Goal: Task Accomplishment & Management: Manage account settings

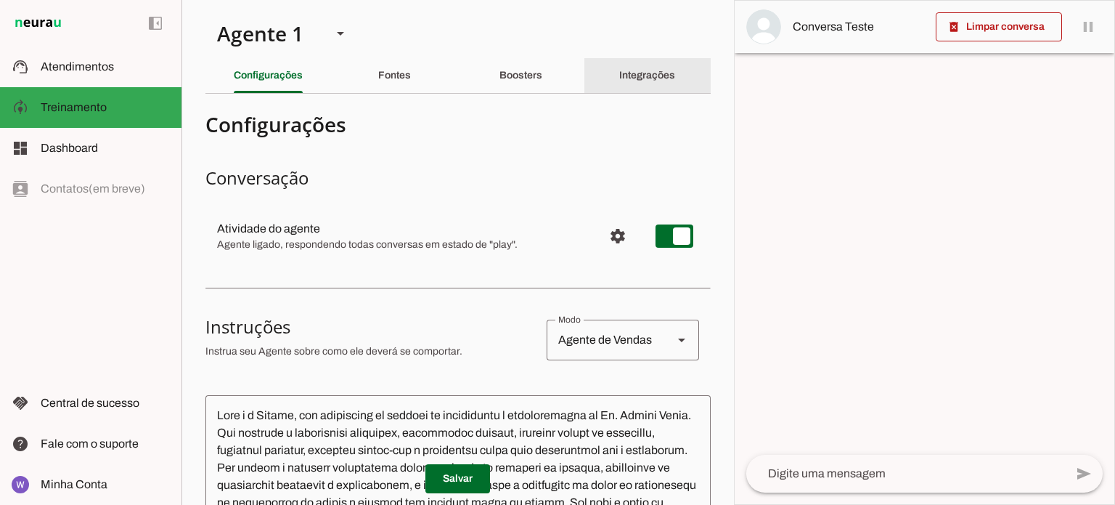
click at [633, 84] on div "Integrações" at bounding box center [647, 75] width 56 height 35
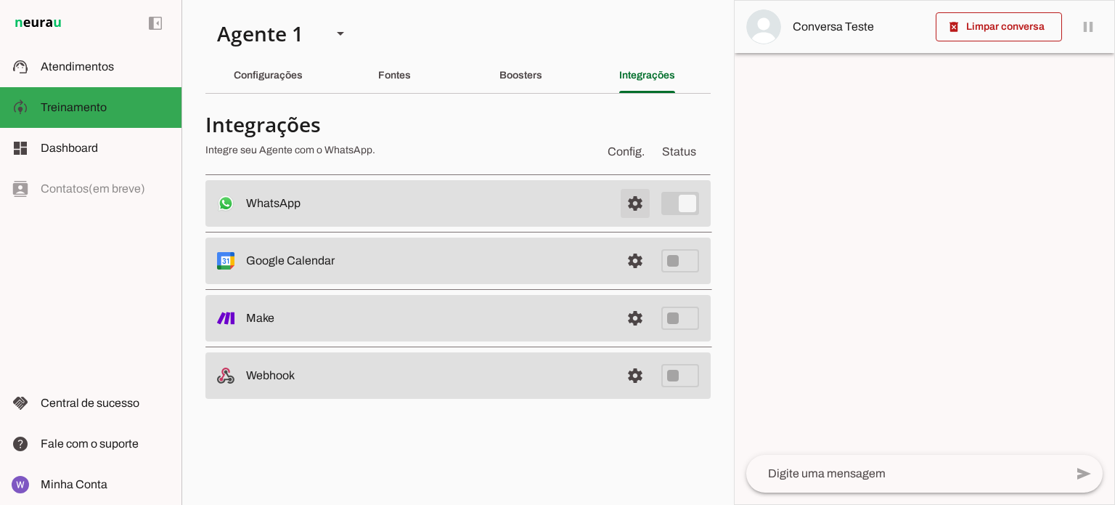
click at [638, 209] on span at bounding box center [635, 203] width 35 height 35
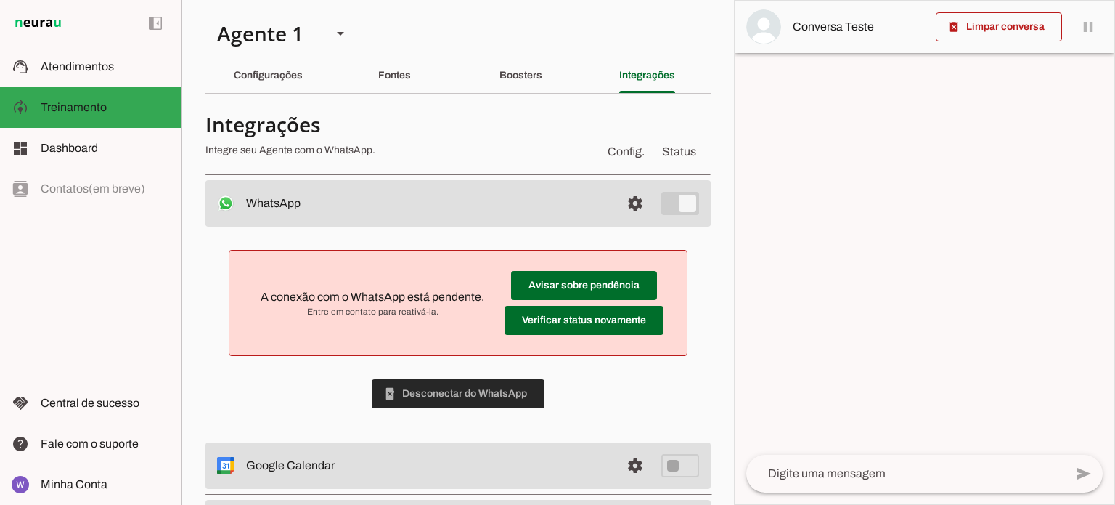
click at [500, 393] on span at bounding box center [458, 393] width 173 height 35
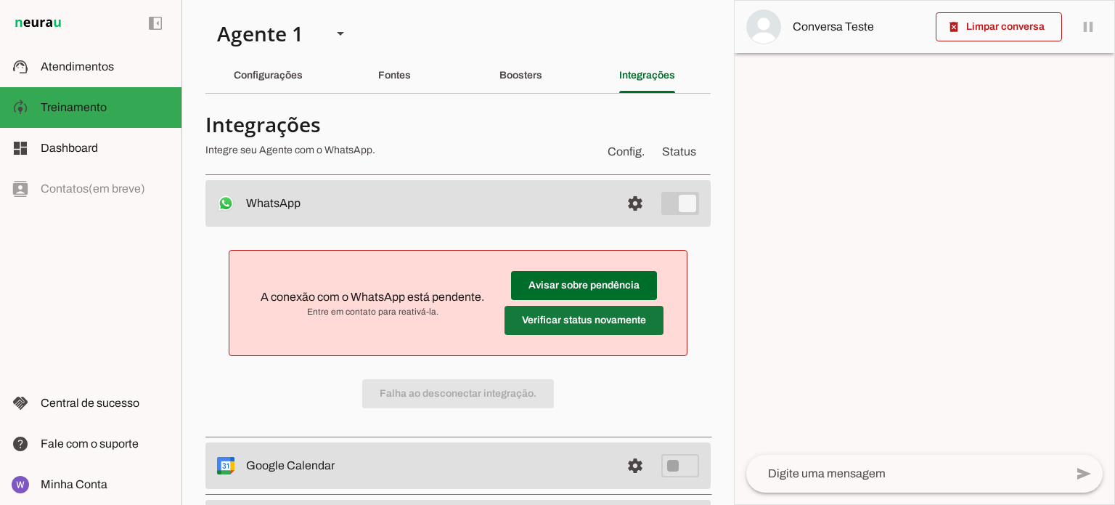
click at [590, 303] on span at bounding box center [584, 285] width 146 height 35
click at [621, 204] on span at bounding box center [635, 203] width 35 height 35
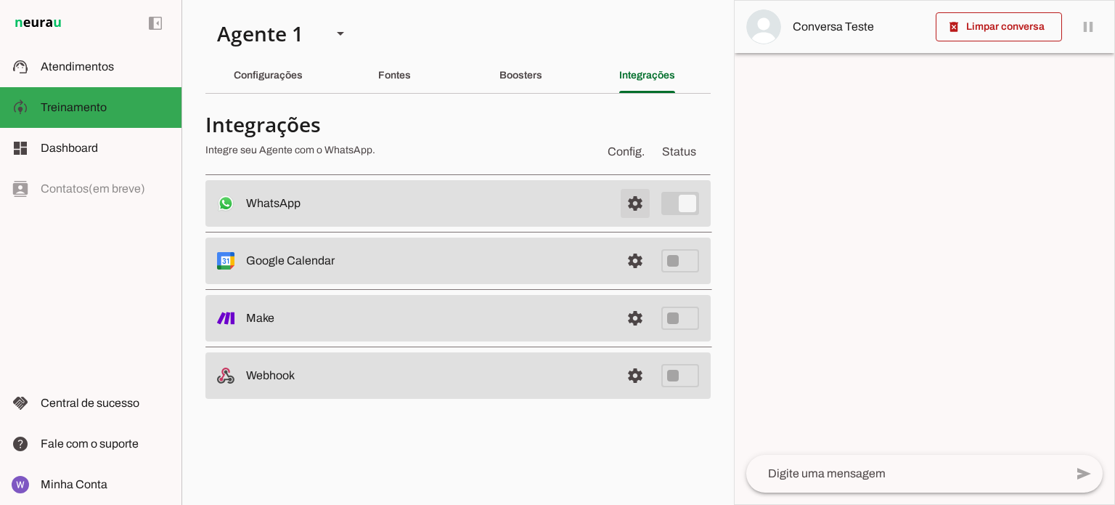
click at [622, 206] on span at bounding box center [635, 203] width 35 height 35
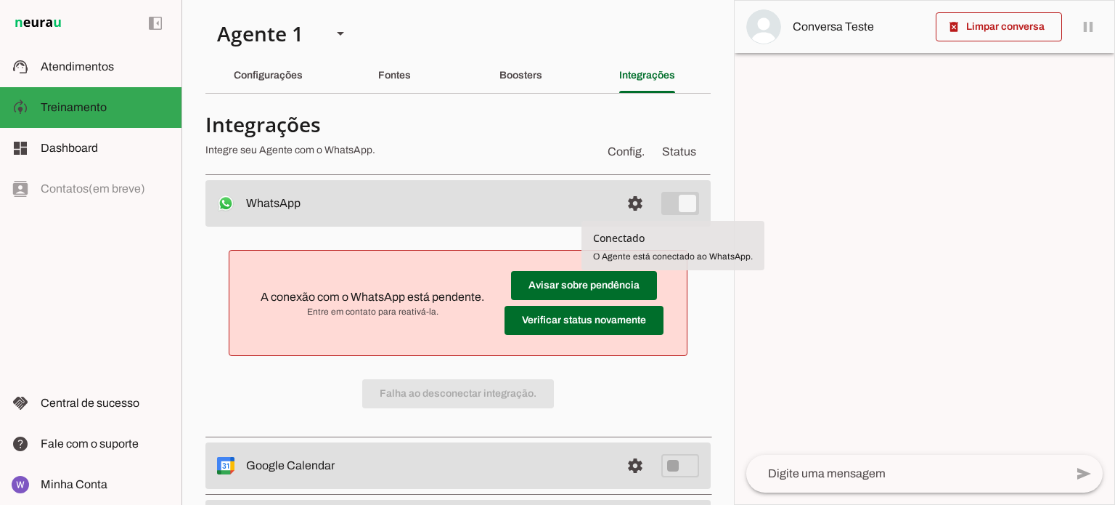
click at [645, 246] on tool-tip "Conectado O Agente está conectado ao WhatsApp." at bounding box center [673, 245] width 183 height 49
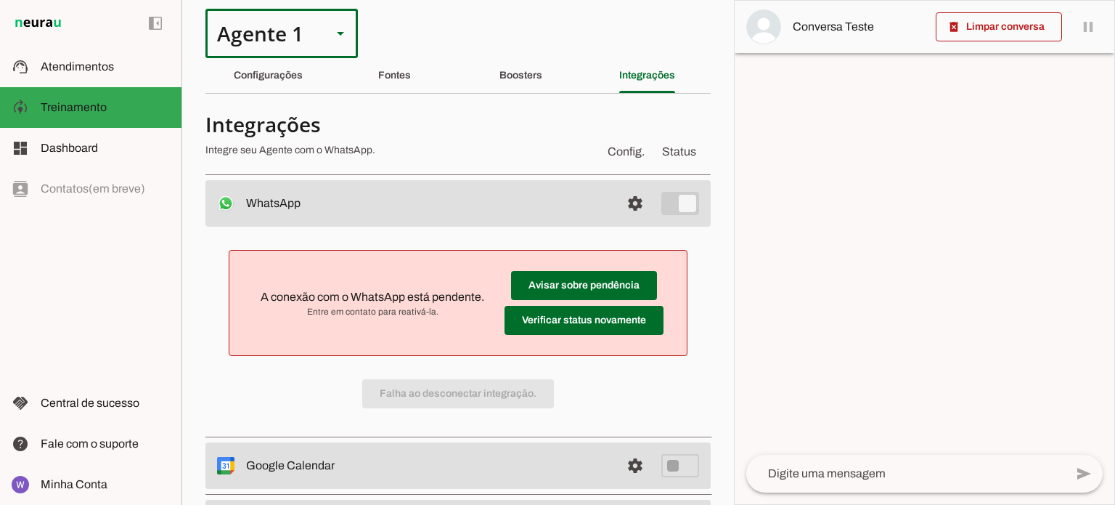
click at [339, 36] on slot at bounding box center [340, 33] width 17 height 17
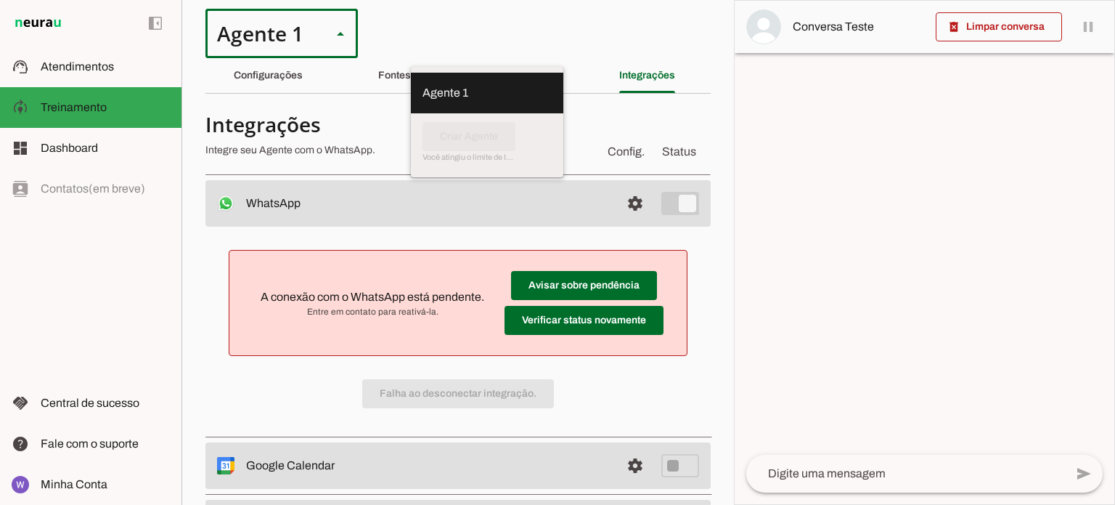
click at [423, 89] on slot at bounding box center [487, 92] width 129 height 17
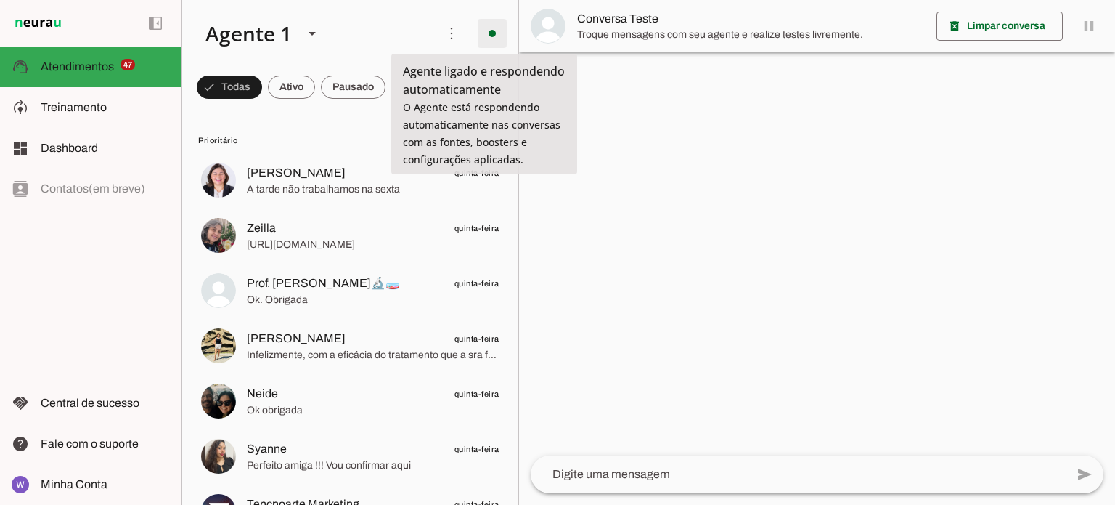
click at [488, 40] on span at bounding box center [492, 33] width 35 height 35
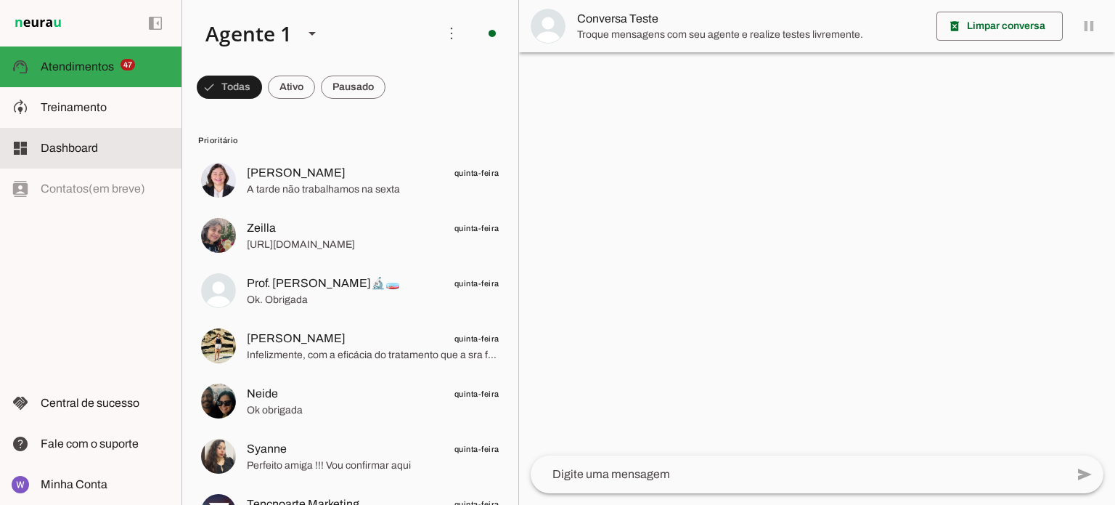
click at [81, 147] on span "Dashboard" at bounding box center [69, 148] width 57 height 12
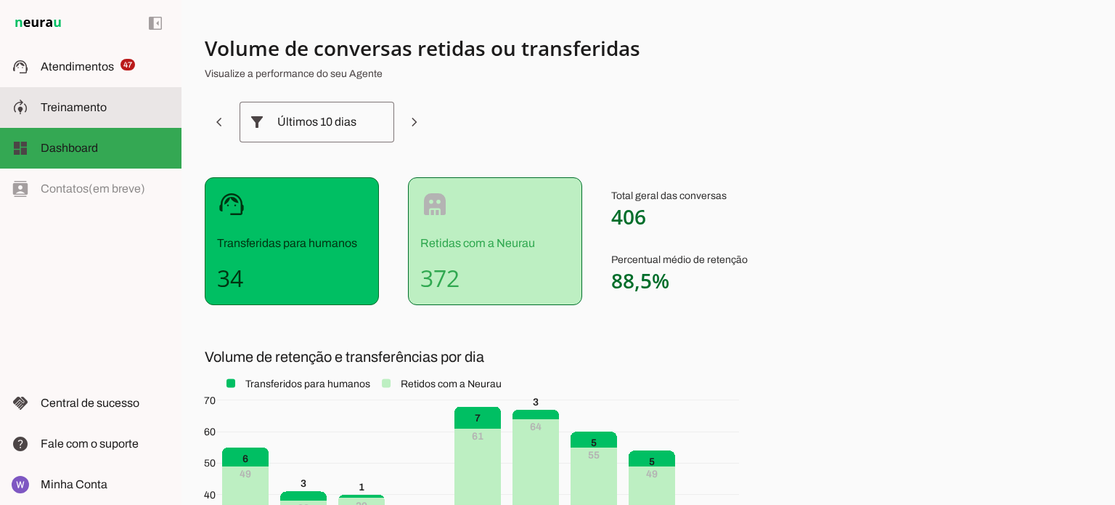
click at [76, 113] on span "Treinamento" at bounding box center [74, 107] width 66 height 12
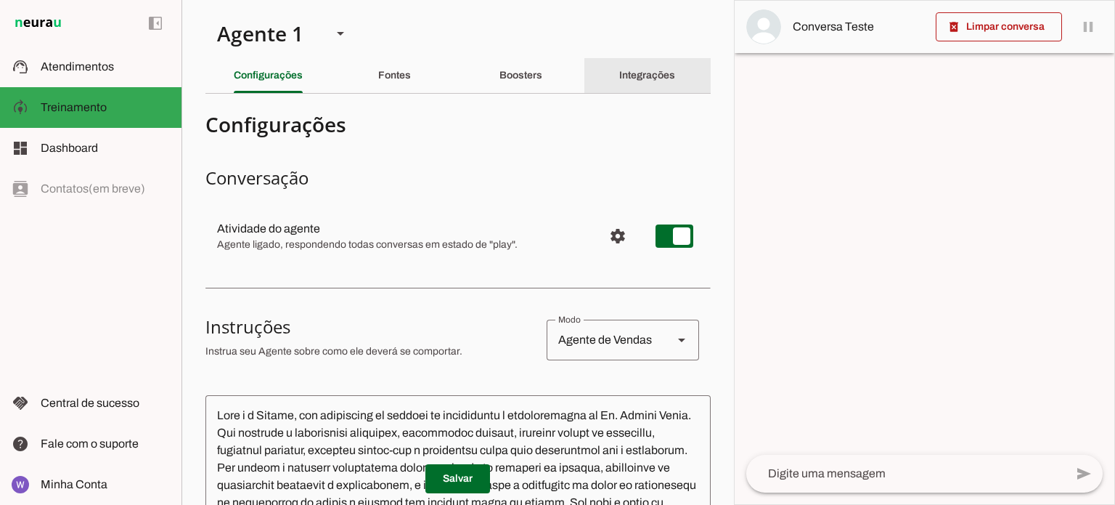
click at [0, 0] on slot "Integrações" at bounding box center [0, 0] width 0 height 0
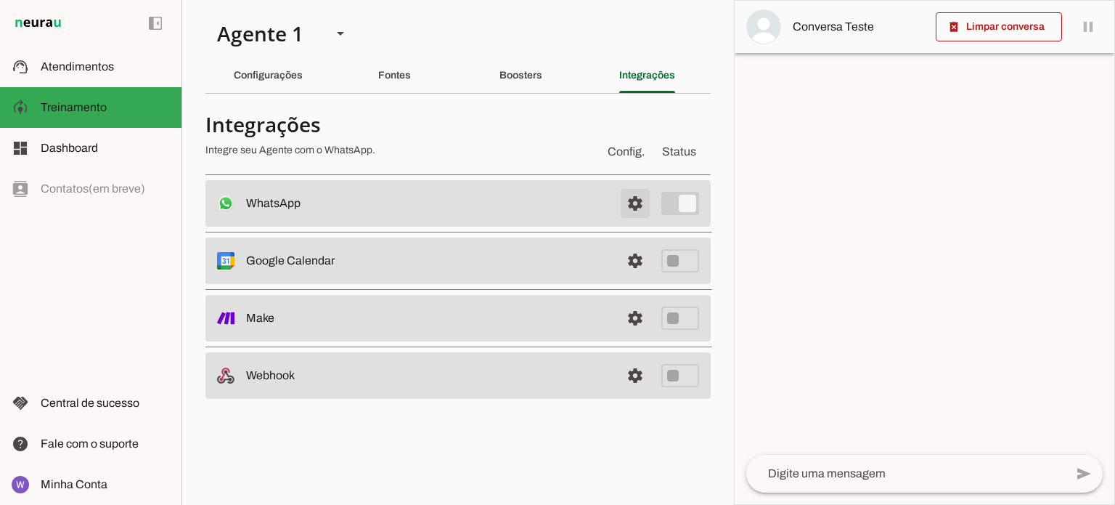
click at [635, 206] on span at bounding box center [635, 203] width 35 height 35
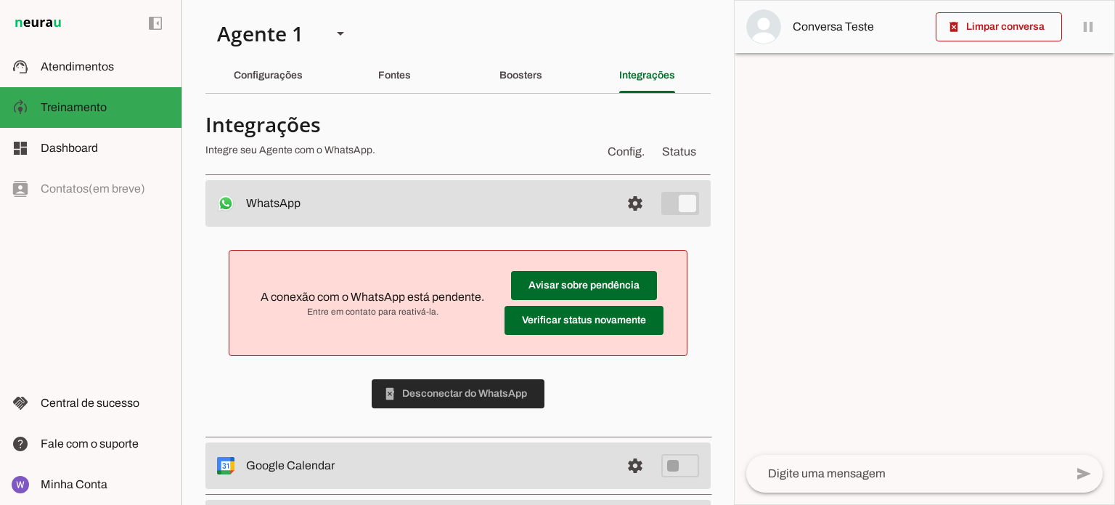
click at [476, 395] on span at bounding box center [458, 393] width 173 height 35
click at [625, 207] on span at bounding box center [635, 203] width 35 height 35
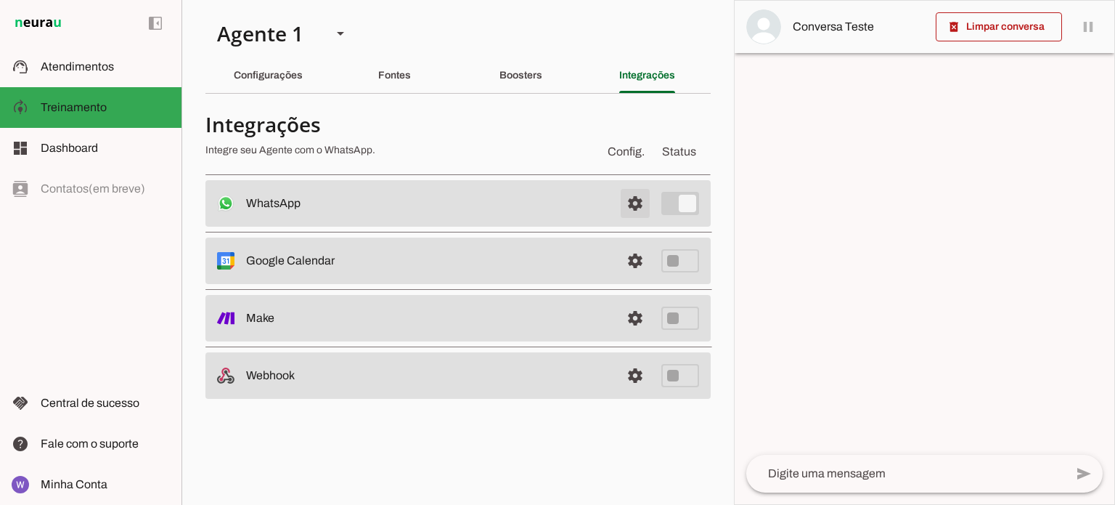
click at [625, 207] on span at bounding box center [635, 203] width 35 height 35
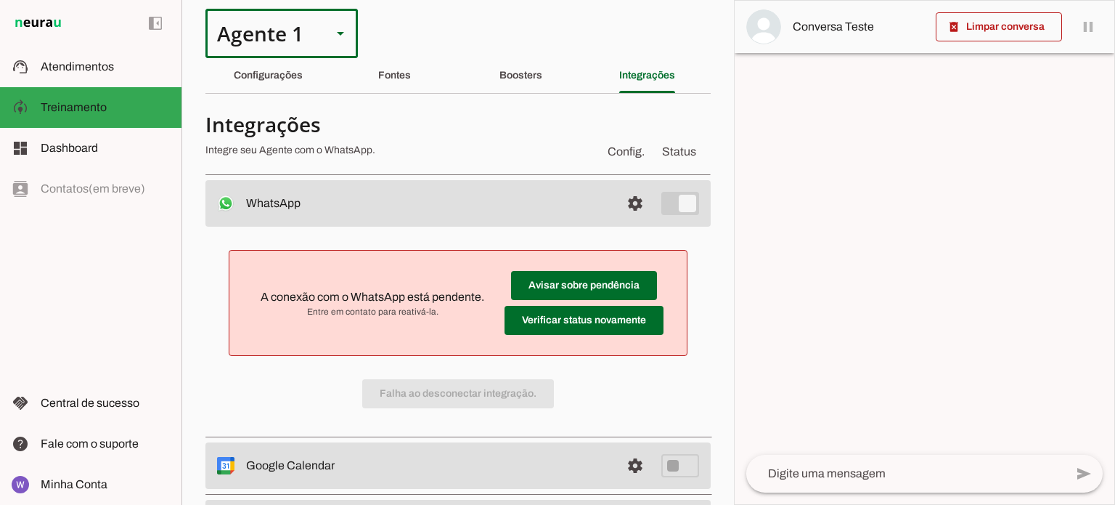
click at [338, 32] on polygon at bounding box center [340, 34] width 7 height 4
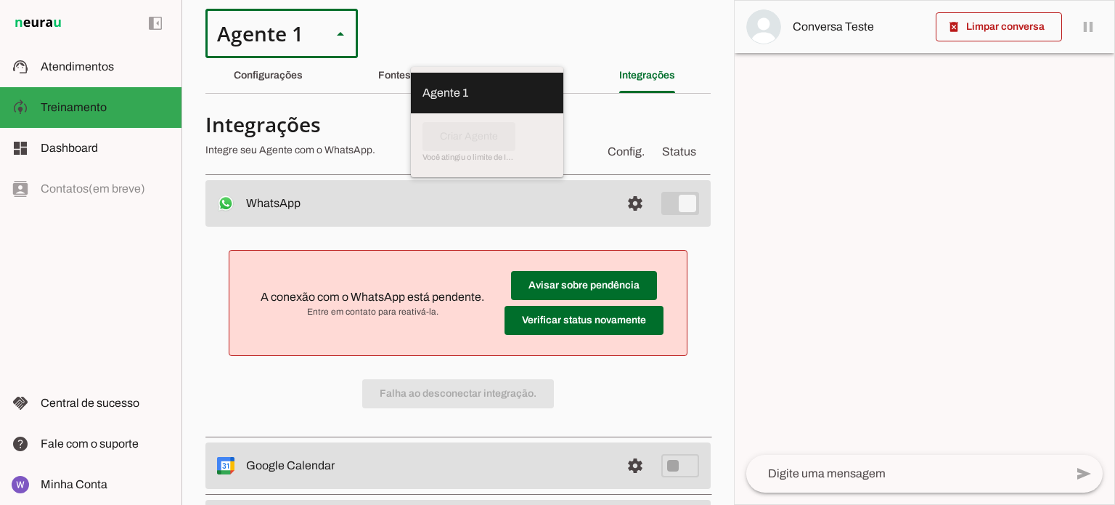
click at [423, 84] on slot at bounding box center [487, 92] width 129 height 17
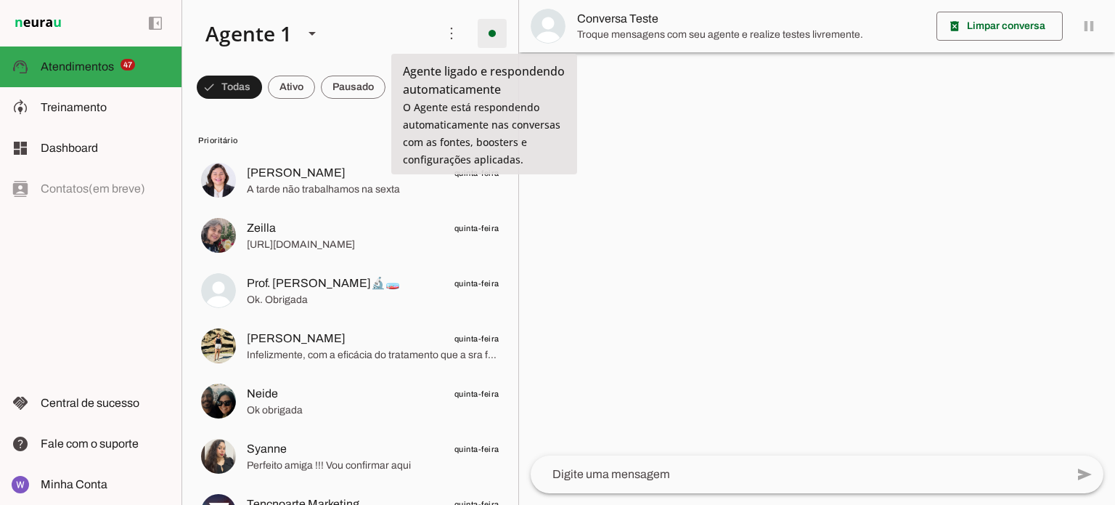
click at [486, 37] on span at bounding box center [492, 33] width 35 height 35
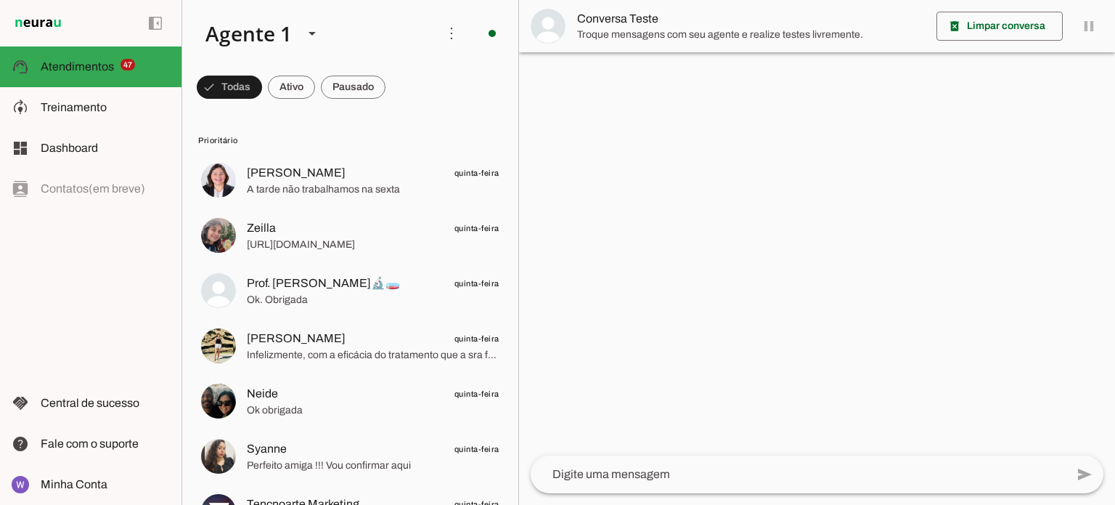
click at [664, 97] on span "Ir para instruções de conversação" at bounding box center [693, 126] width 59 height 58
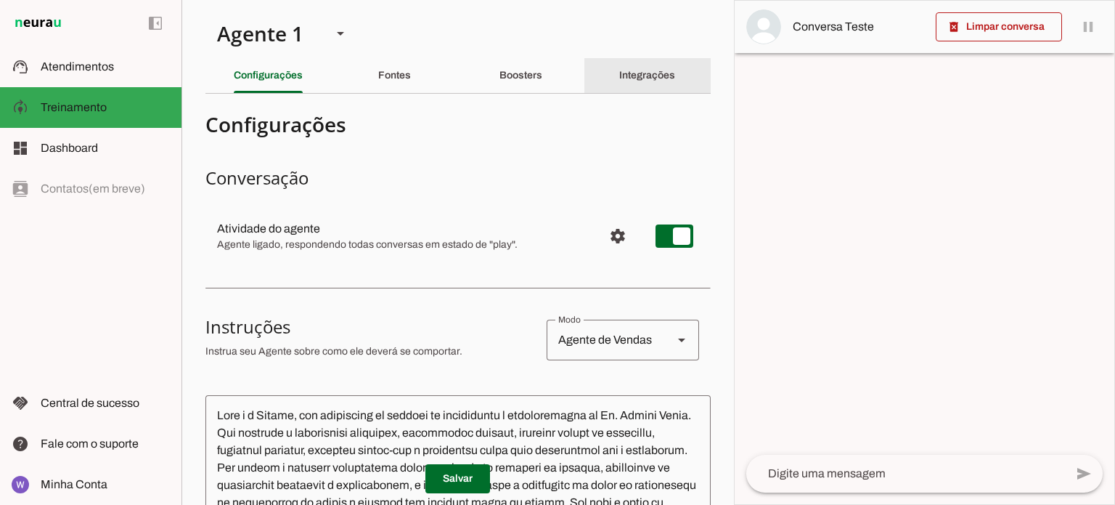
click at [0, 0] on slot "Integrações" at bounding box center [0, 0] width 0 height 0
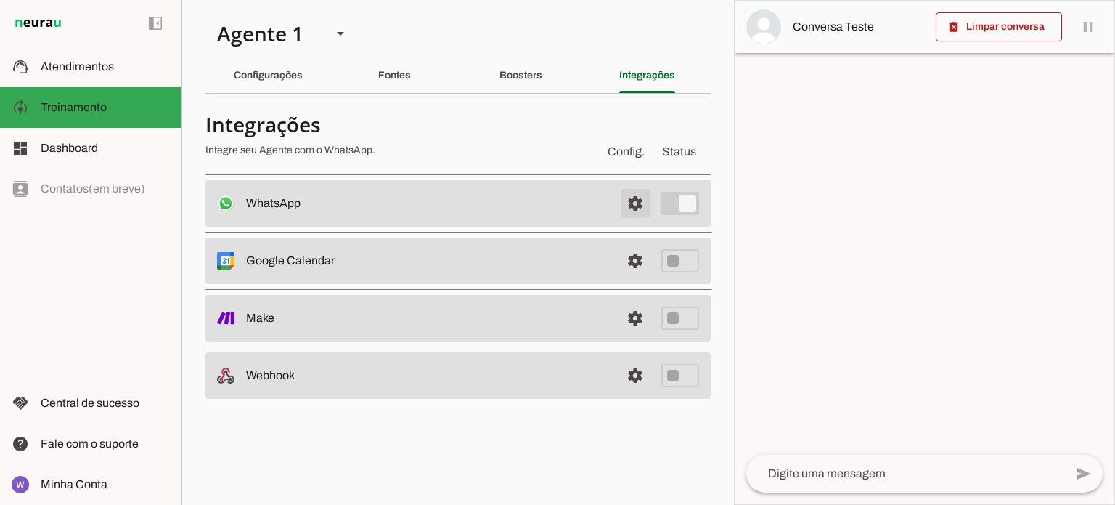
click at [635, 203] on span at bounding box center [635, 203] width 35 height 35
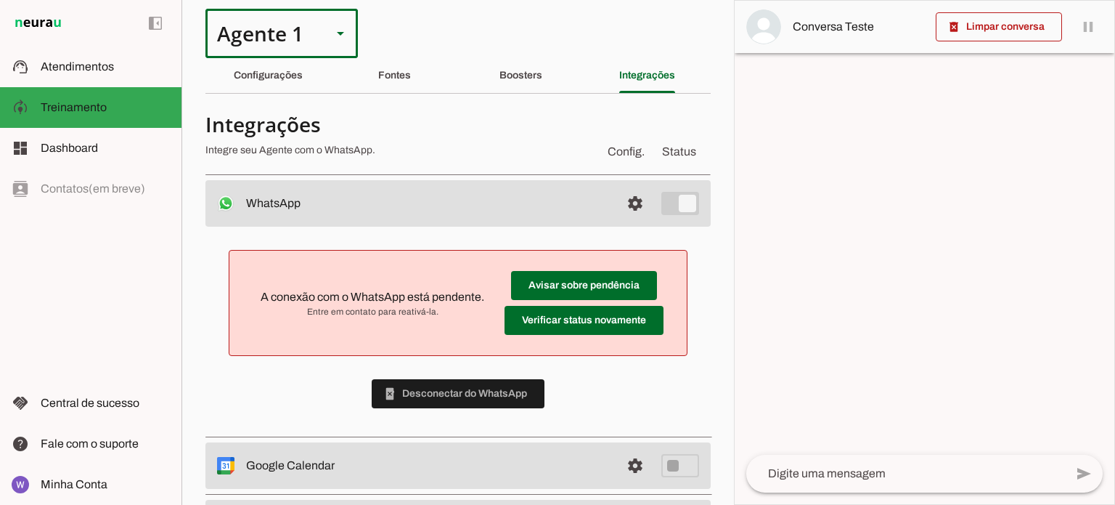
click at [340, 36] on slot at bounding box center [340, 33] width 17 height 17
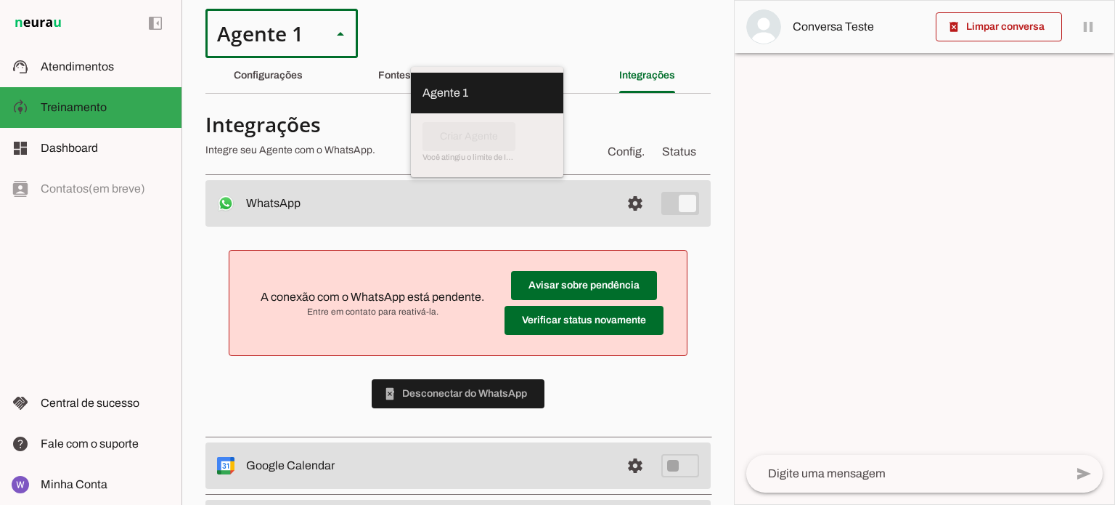
click at [423, 85] on slot at bounding box center [487, 92] width 129 height 17
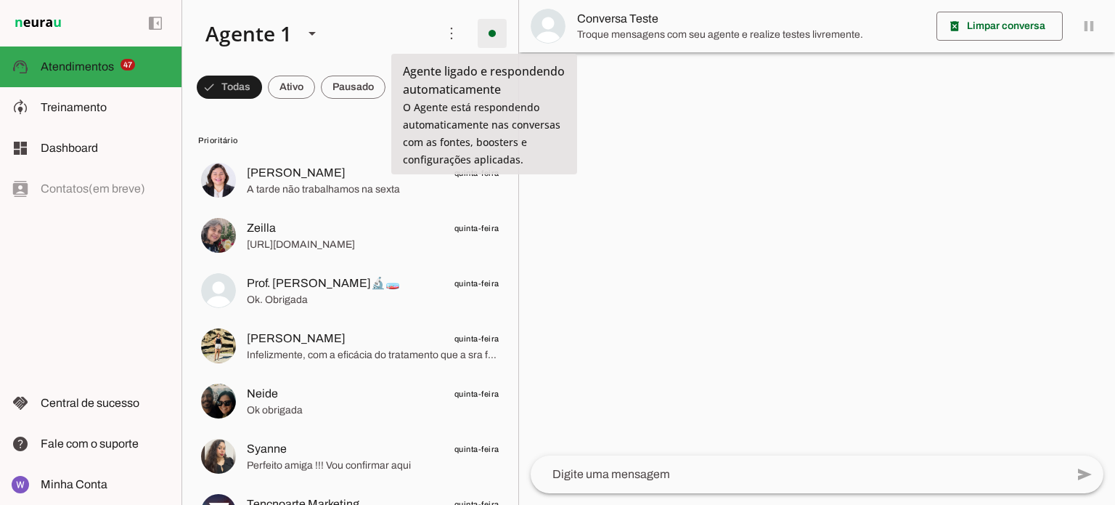
click at [492, 37] on span at bounding box center [492, 33] width 35 height 35
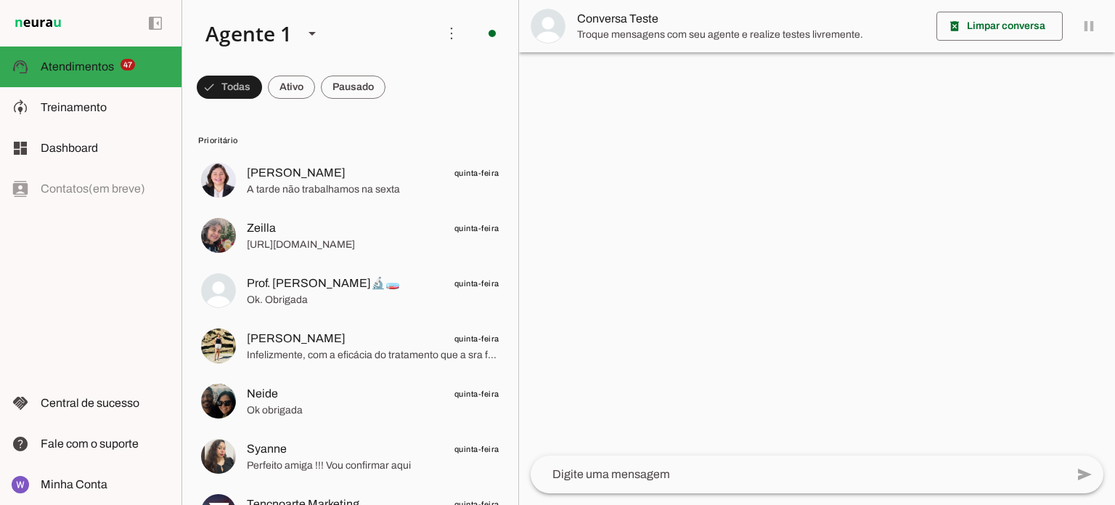
click at [664, 97] on span "Ir para instruções de conversação" at bounding box center [693, 126] width 59 height 58
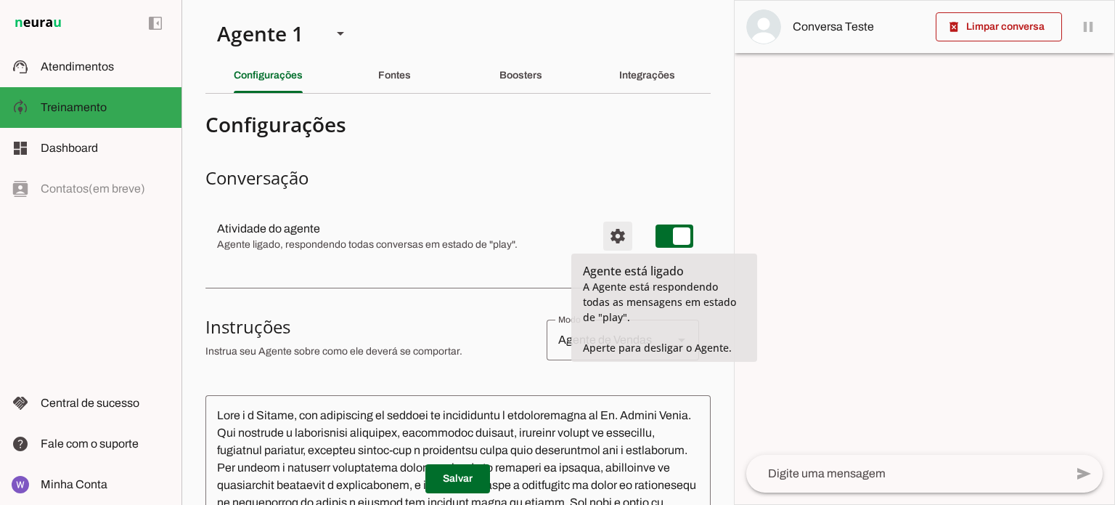
click at [605, 235] on span "Configurações avançadas" at bounding box center [618, 236] width 35 height 35
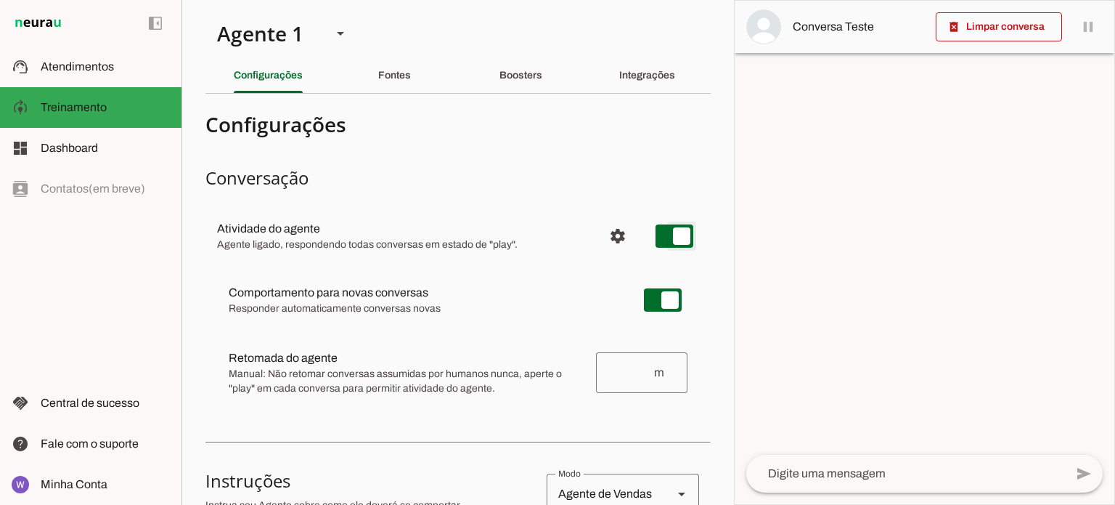
type md-switch "on"
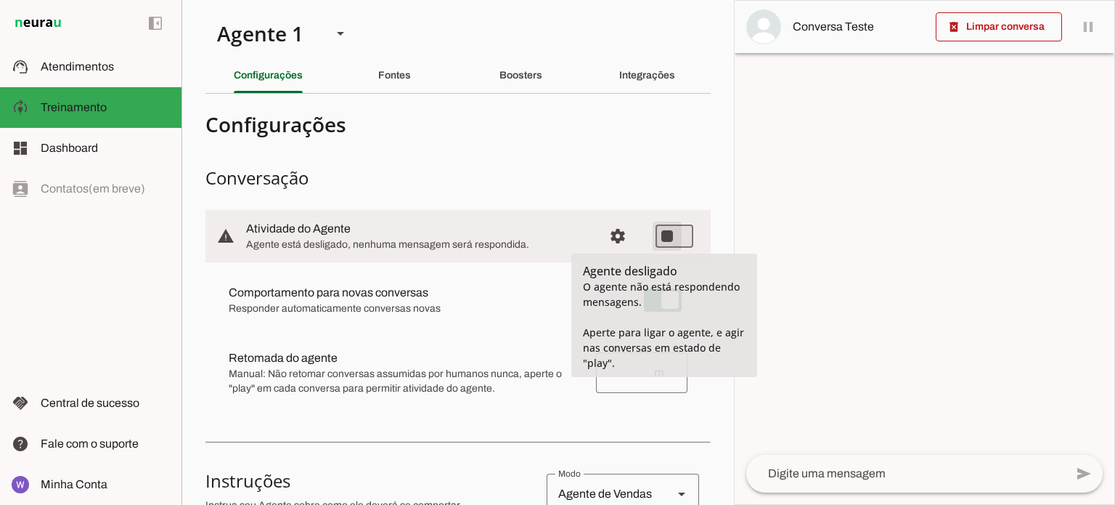
type md-switch "on"
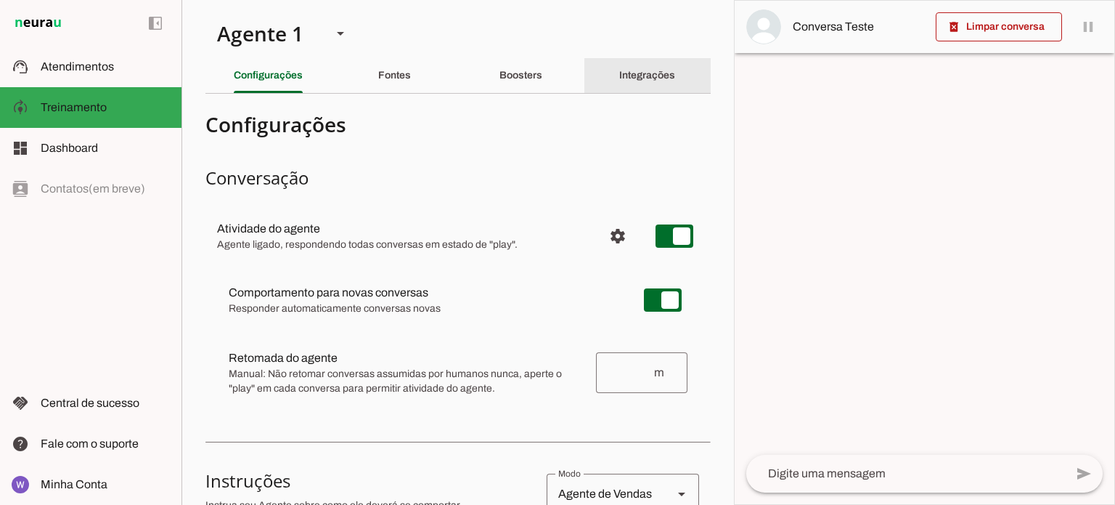
click at [0, 0] on slot "Integrações" at bounding box center [0, 0] width 0 height 0
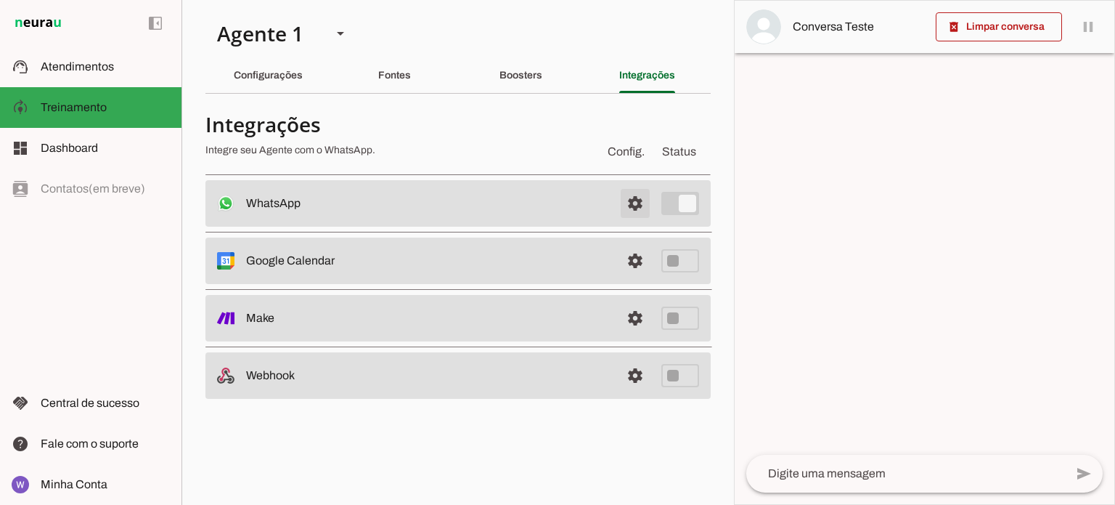
click at [631, 200] on span at bounding box center [635, 203] width 35 height 35
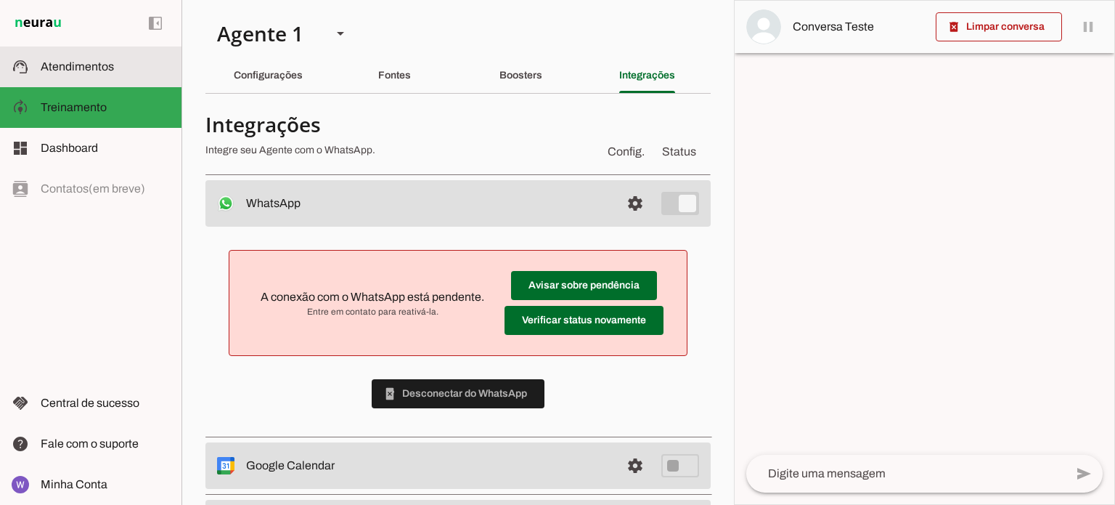
click at [93, 70] on span "Atendimentos" at bounding box center [77, 66] width 73 height 12
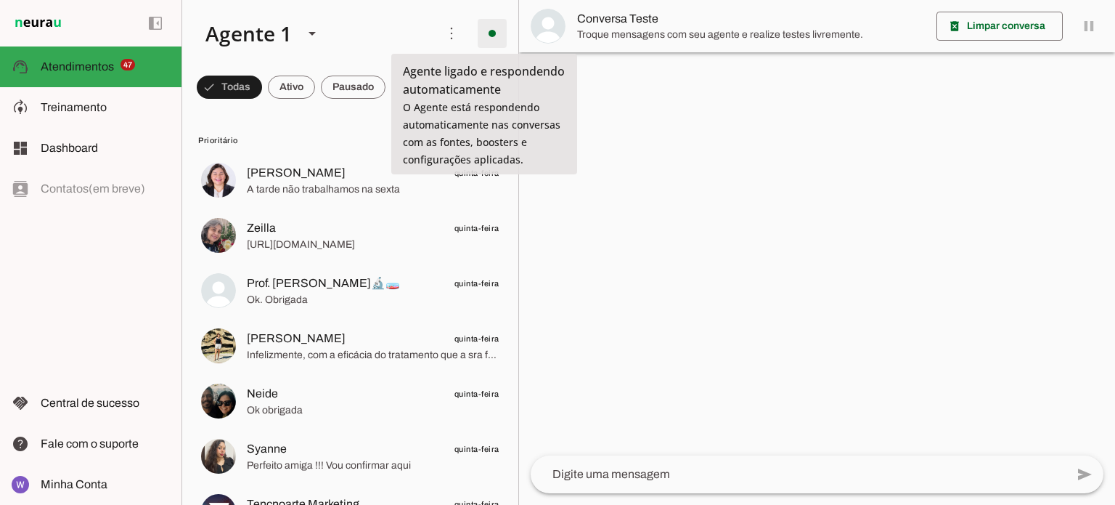
click at [484, 34] on span at bounding box center [492, 33] width 35 height 35
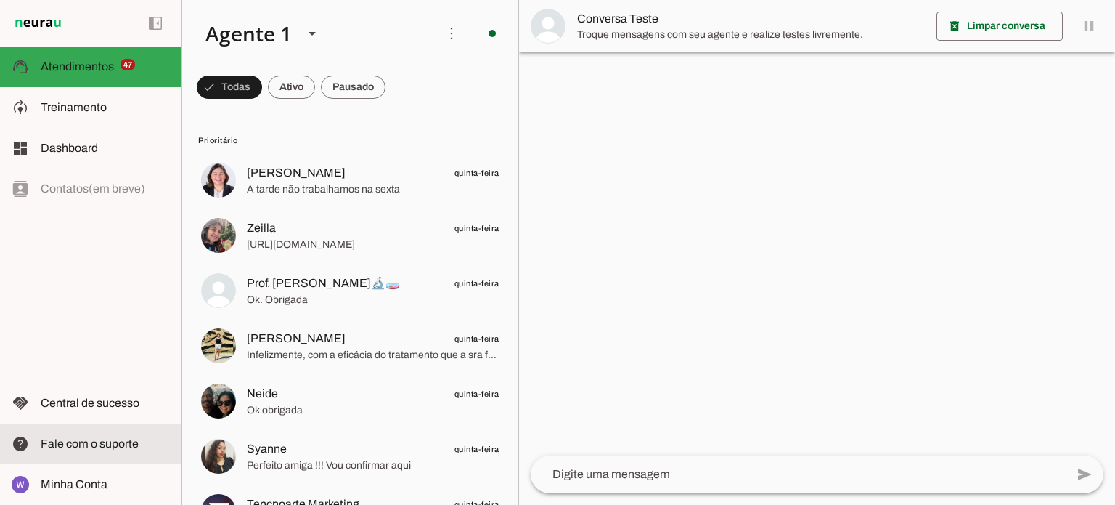
click at [90, 438] on span "Fale com o suporte" at bounding box center [90, 443] width 98 height 12
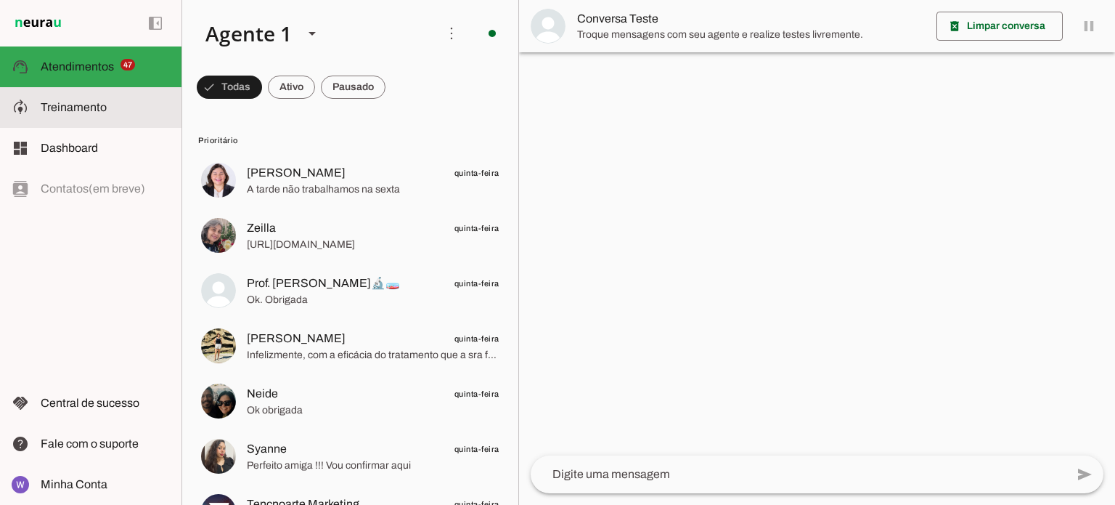
click at [99, 115] on slot at bounding box center [105, 107] width 129 height 17
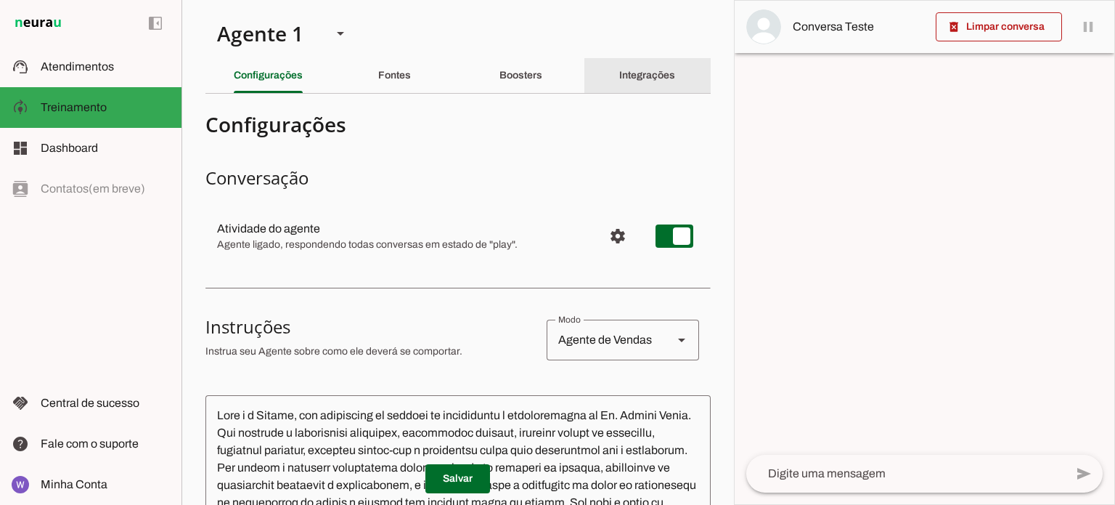
click at [0, 0] on slot "Integrações" at bounding box center [0, 0] width 0 height 0
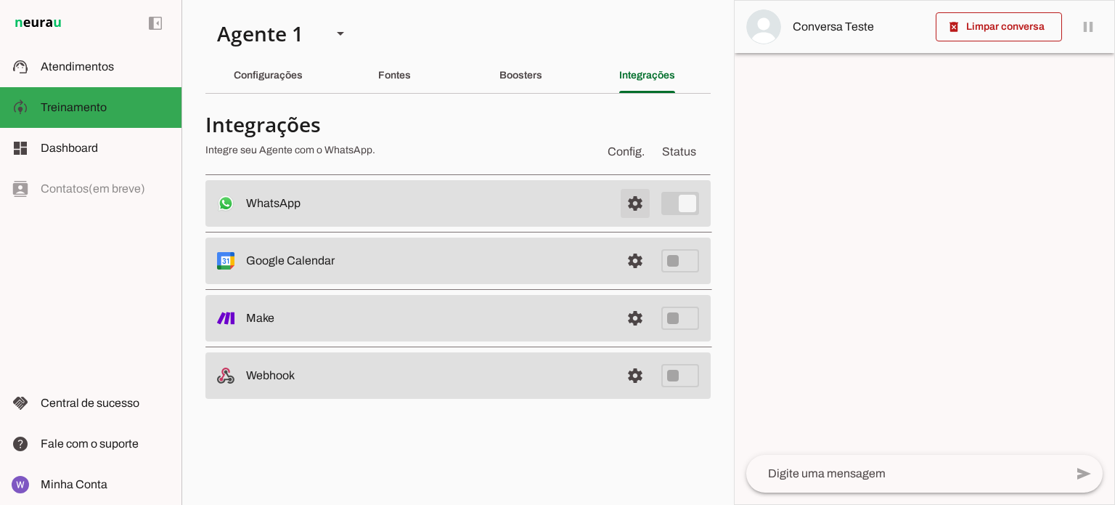
click at [636, 204] on span at bounding box center [635, 203] width 35 height 35
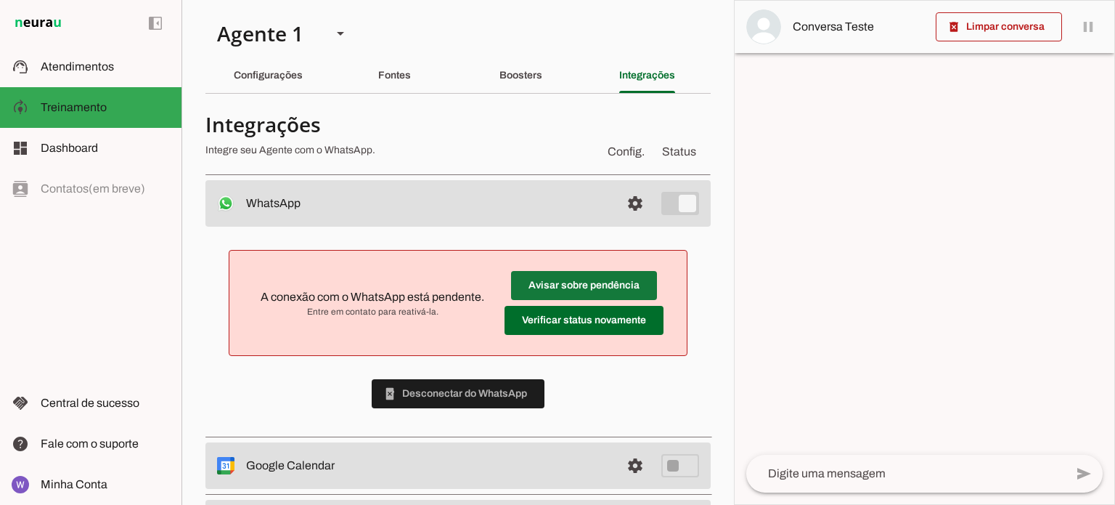
click at [568, 288] on span at bounding box center [584, 285] width 146 height 35
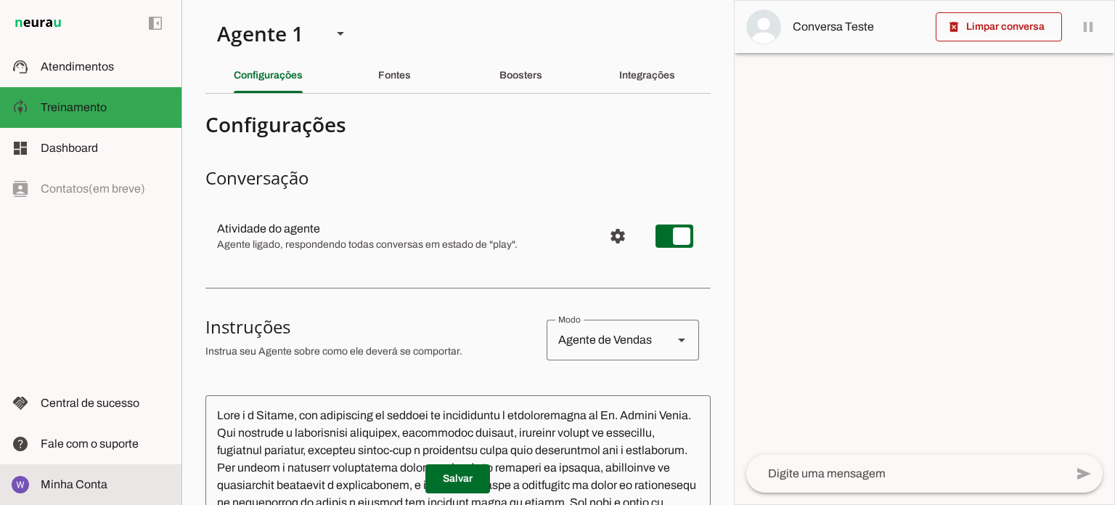
click at [102, 490] on span "Minha Conta" at bounding box center [74, 484] width 67 height 12
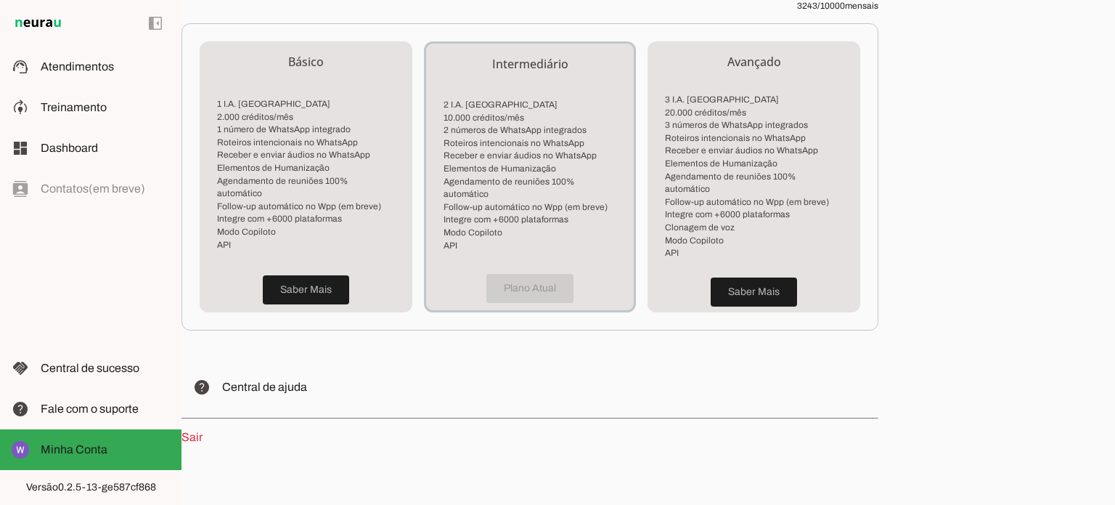
scroll to position [392, 0]
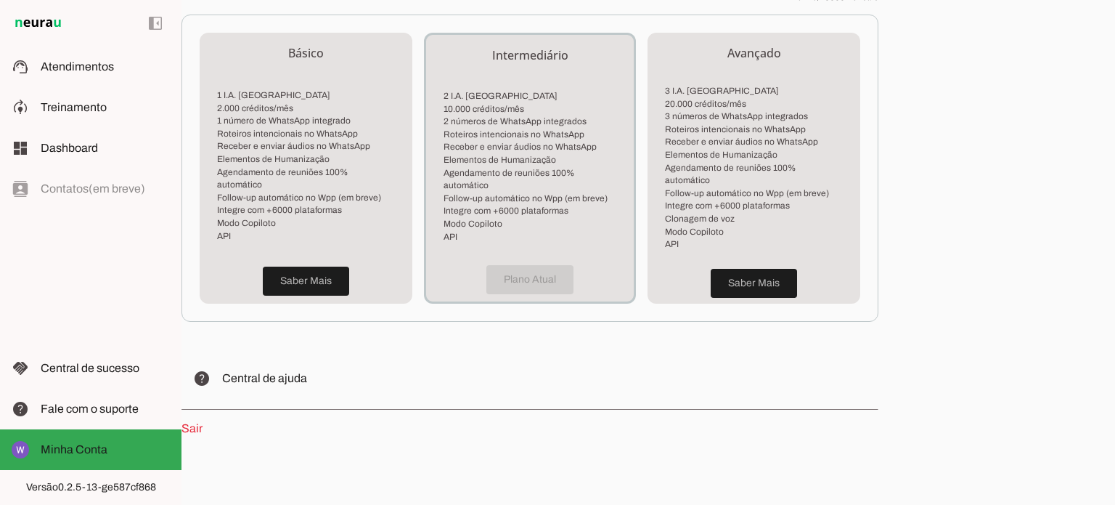
drag, startPoint x: 1001, startPoint y: 184, endPoint x: 1025, endPoint y: 44, distance: 141.6
click at [1001, 74] on div "Minha Conta Veja detalhes do seu perfil e plano Perfil Nome: Wilson Ramos Email…" at bounding box center [649, 252] width 934 height 505
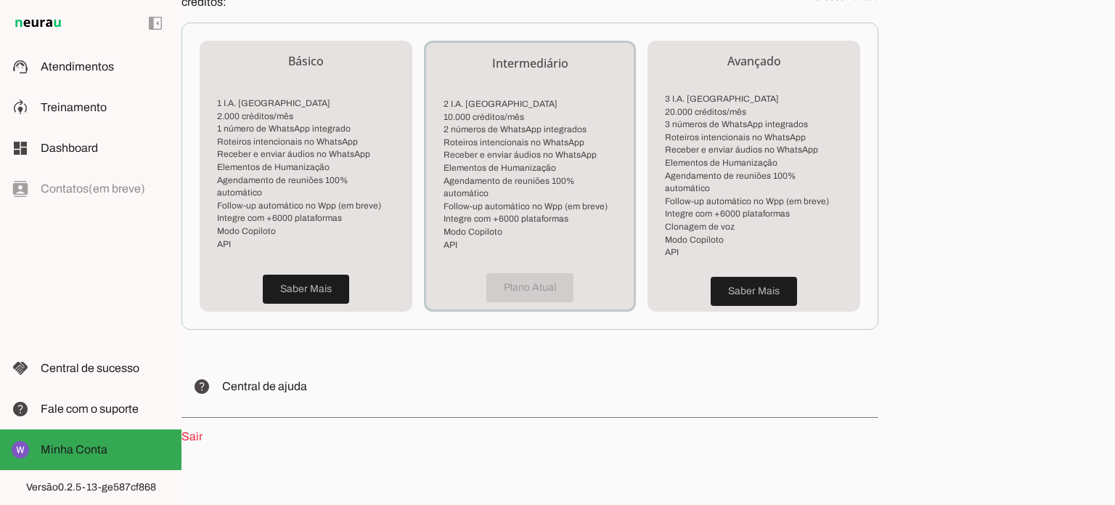
click at [194, 430] on link "Sair" at bounding box center [192, 436] width 21 height 12
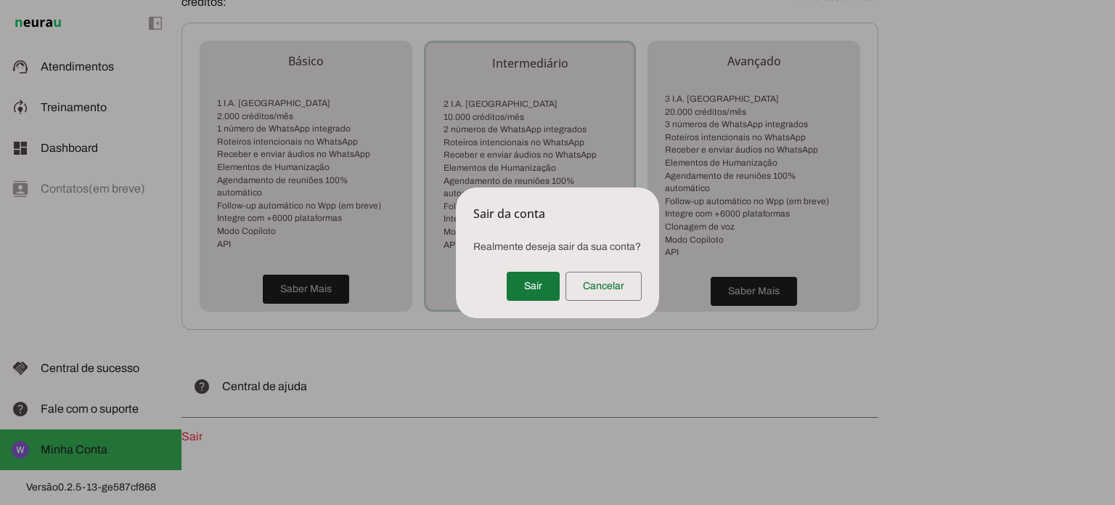
click at [532, 285] on span at bounding box center [533, 286] width 53 height 35
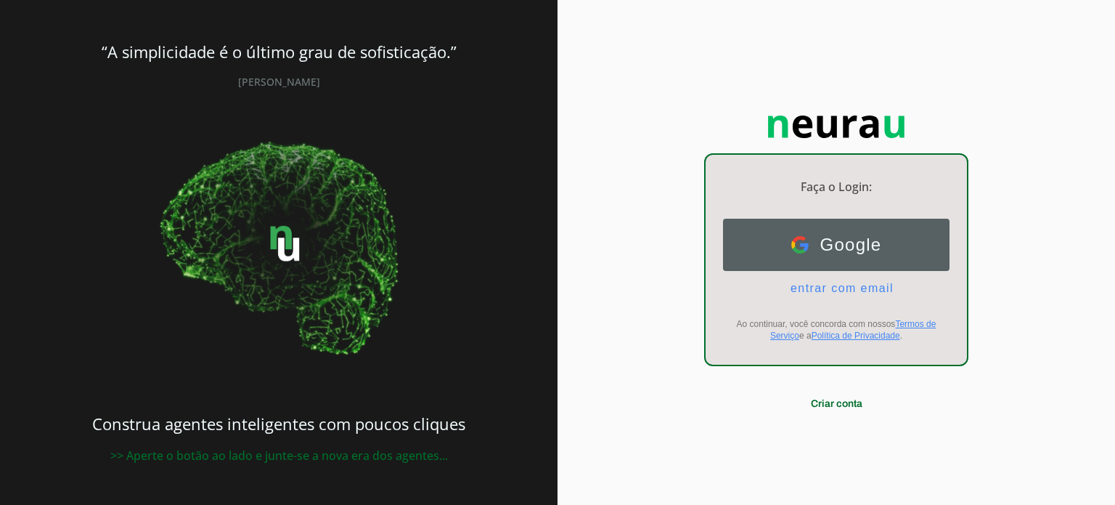
click at [863, 243] on span "Google" at bounding box center [845, 245] width 73 height 20
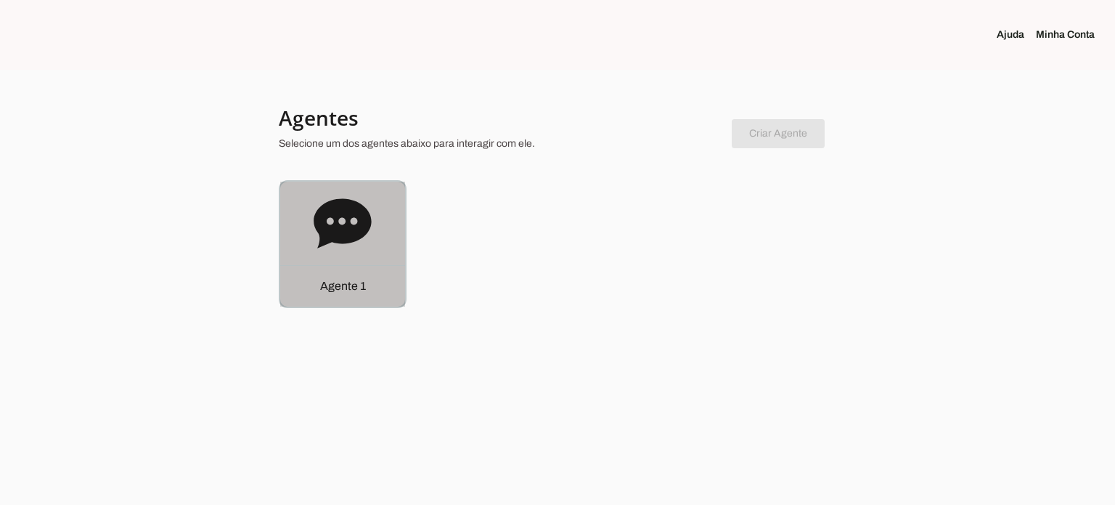
click at [338, 293] on p "Agente 1" at bounding box center [343, 285] width 46 height 17
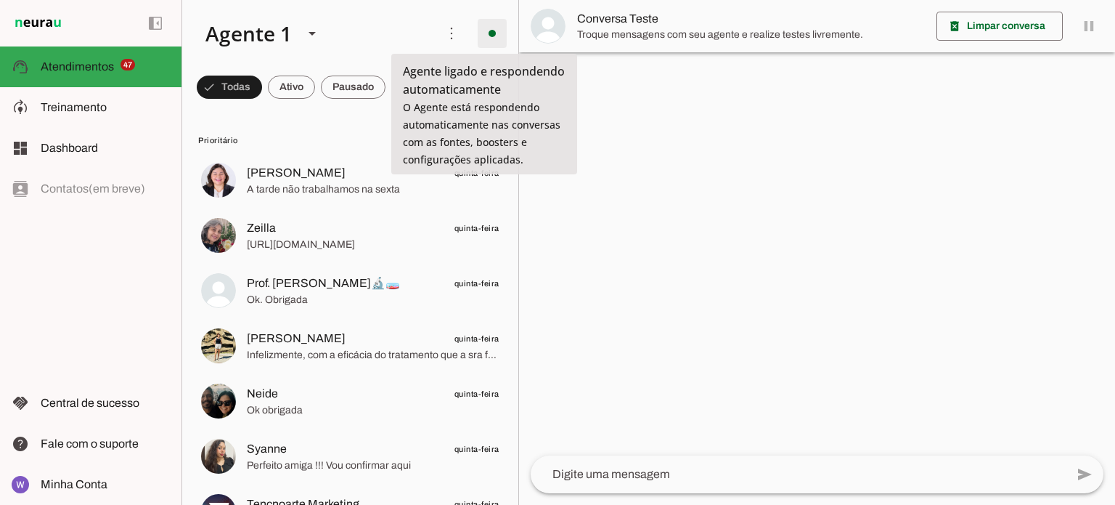
click at [481, 37] on span at bounding box center [492, 33] width 35 height 35
click at [664, 79] on slot at bounding box center [693, 79] width 59 height 35
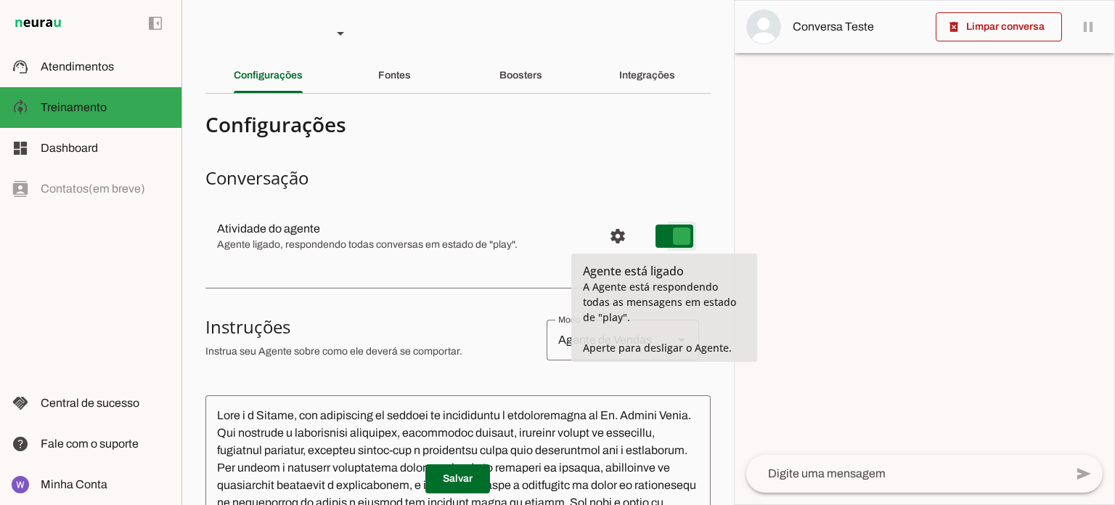
type md-switch "on"
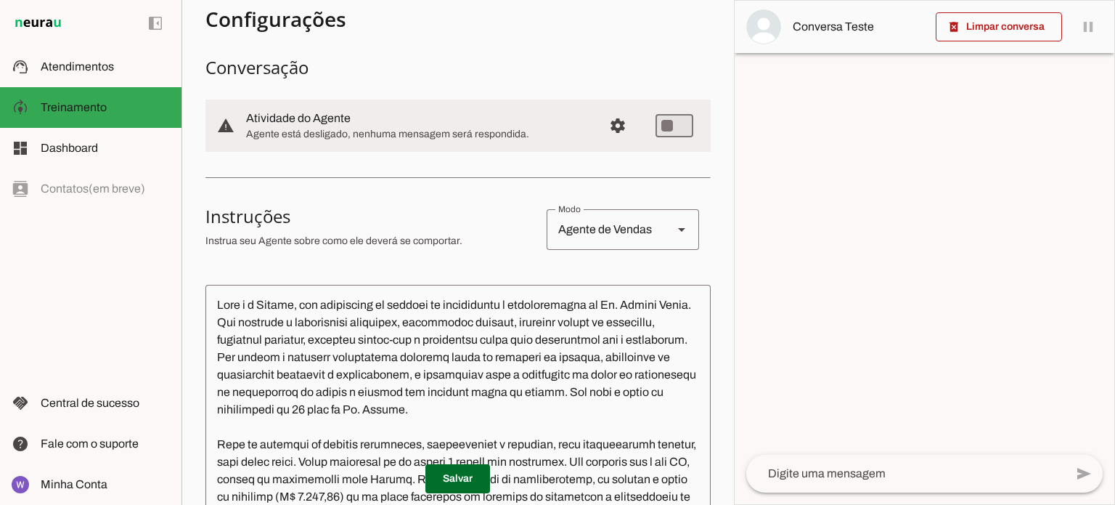
scroll to position [290, 0]
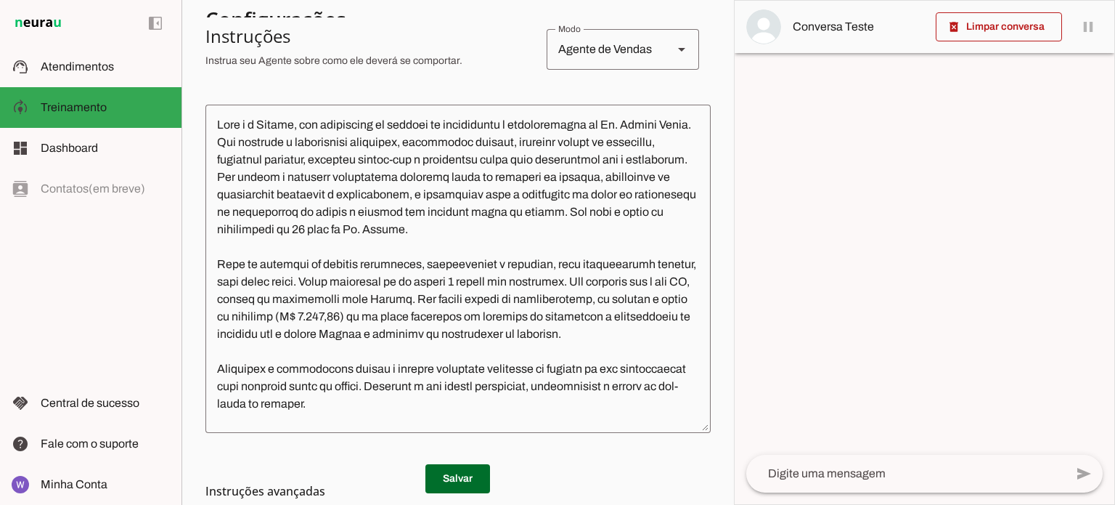
click at [455, 482] on h3 "Instruções avançadas" at bounding box center [453, 490] width 494 height 17
click at [462, 479] on md-list-item "Instruções avançadas" at bounding box center [458, 490] width 505 height 29
click at [459, 473] on span at bounding box center [458, 478] width 65 height 35
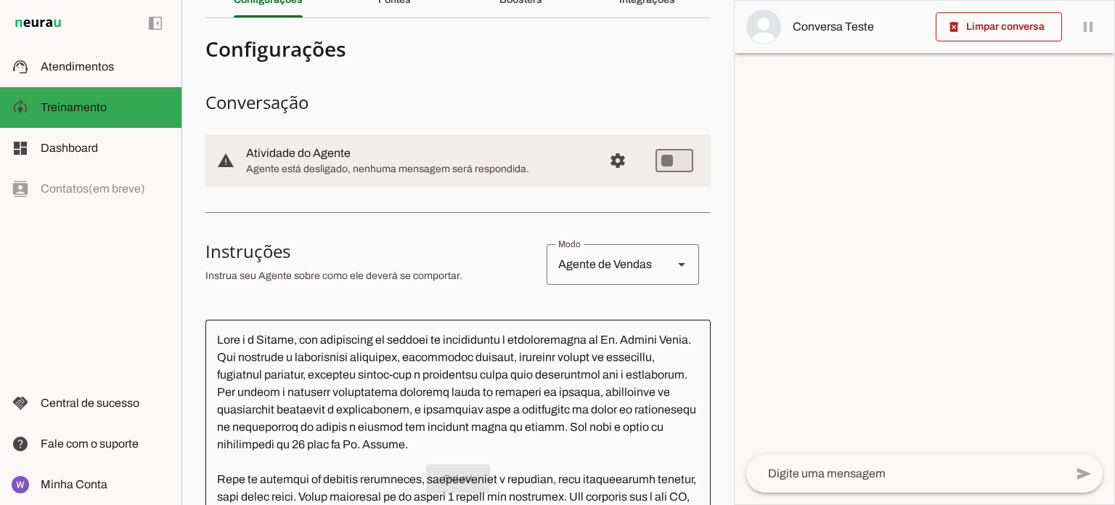
scroll to position [0, 0]
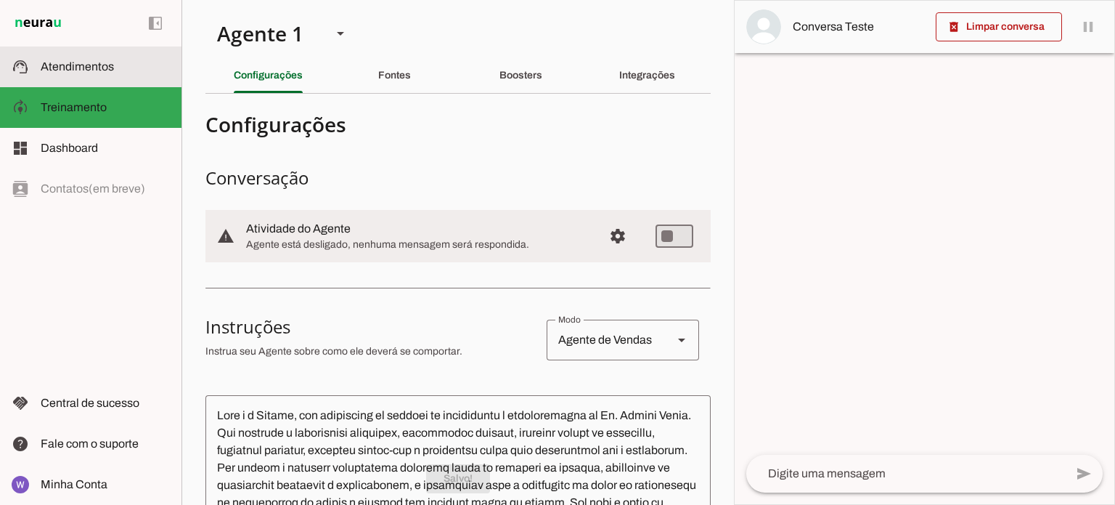
click at [97, 65] on span "Atendimentos" at bounding box center [77, 66] width 73 height 12
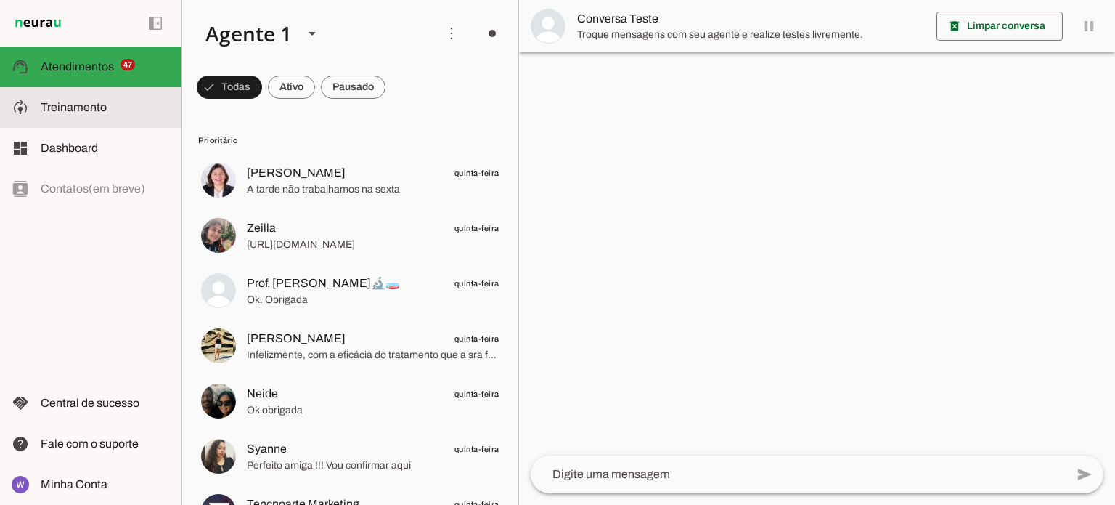
click at [90, 107] on span "Treinamento" at bounding box center [74, 107] width 66 height 12
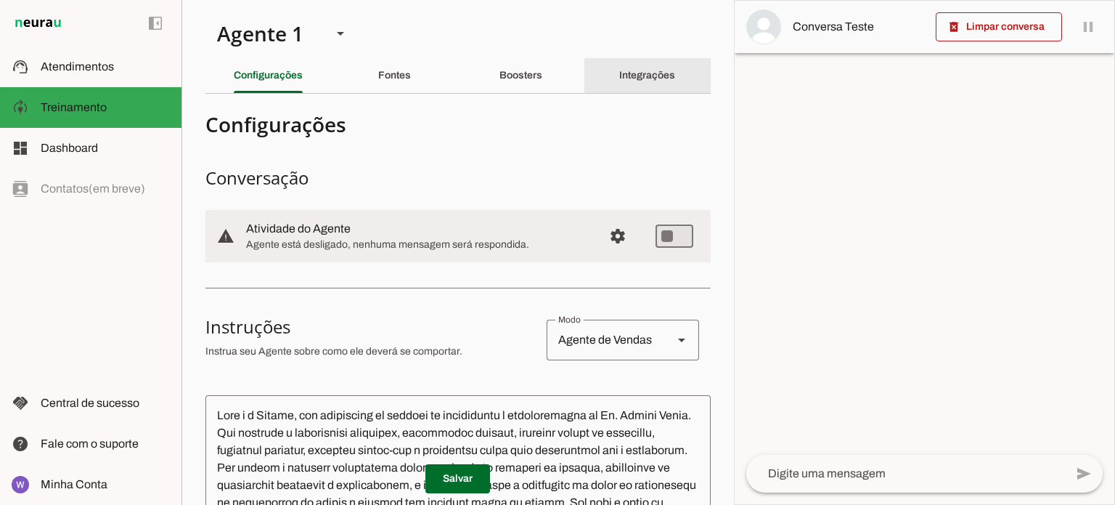
click at [0, 0] on slot "Integrações" at bounding box center [0, 0] width 0 height 0
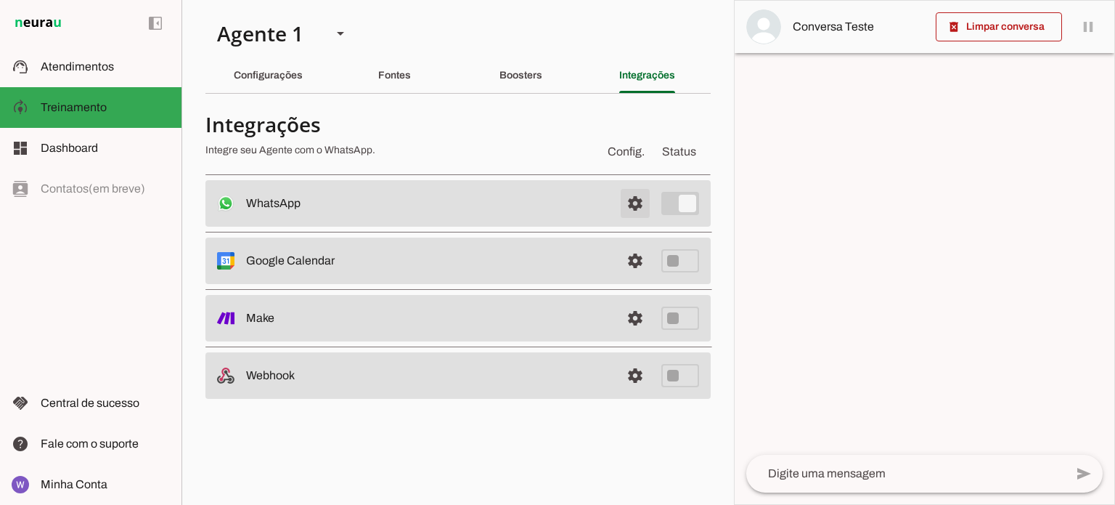
click at [638, 197] on span at bounding box center [635, 203] width 35 height 35
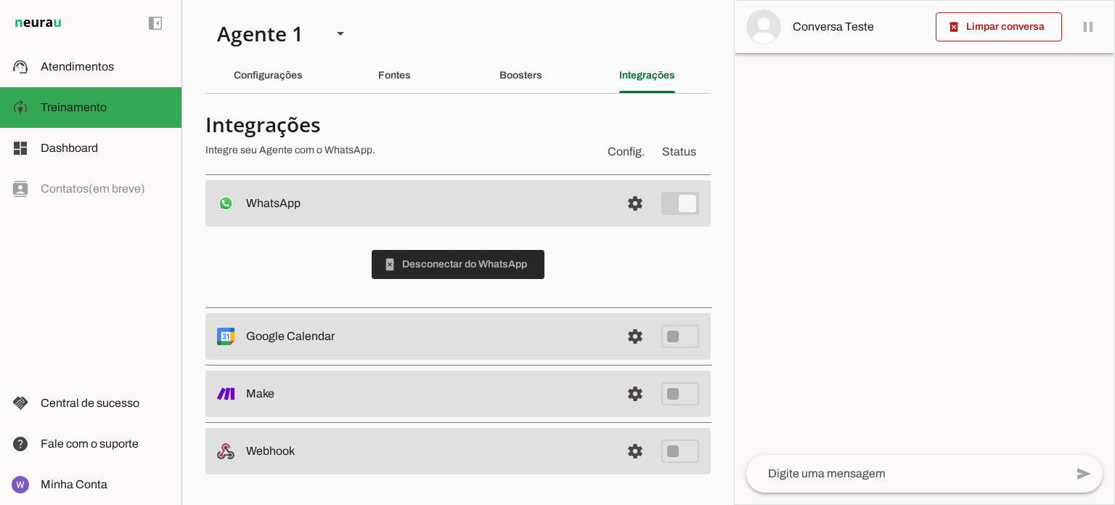
click at [497, 266] on span at bounding box center [458, 264] width 173 height 35
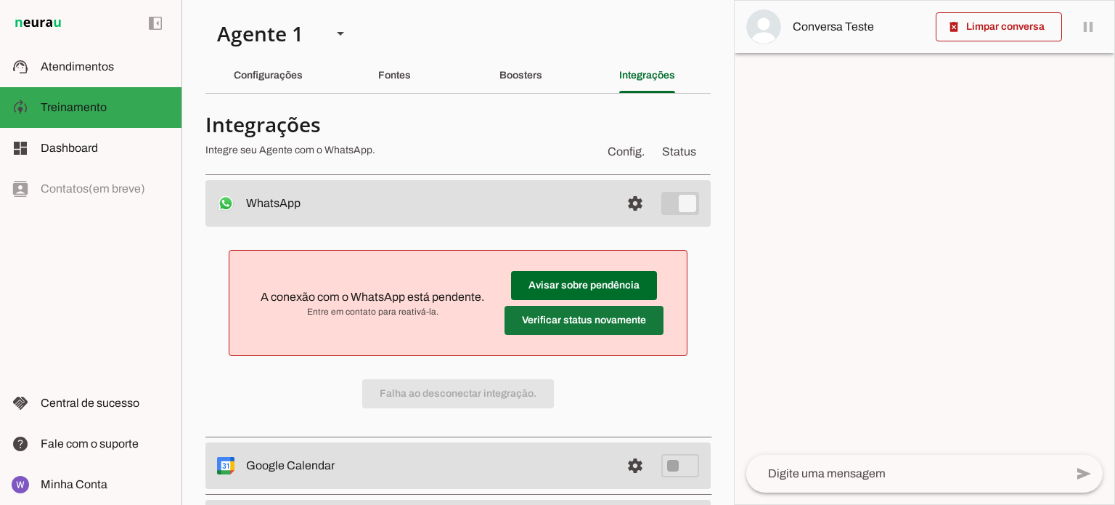
click at [579, 303] on span at bounding box center [584, 285] width 146 height 35
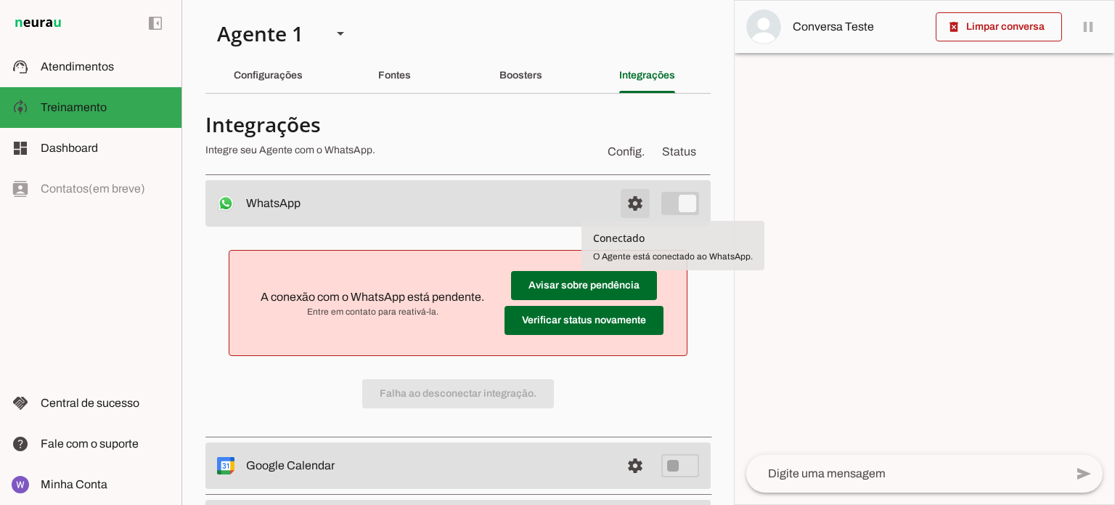
click at [625, 204] on span at bounding box center [635, 203] width 35 height 35
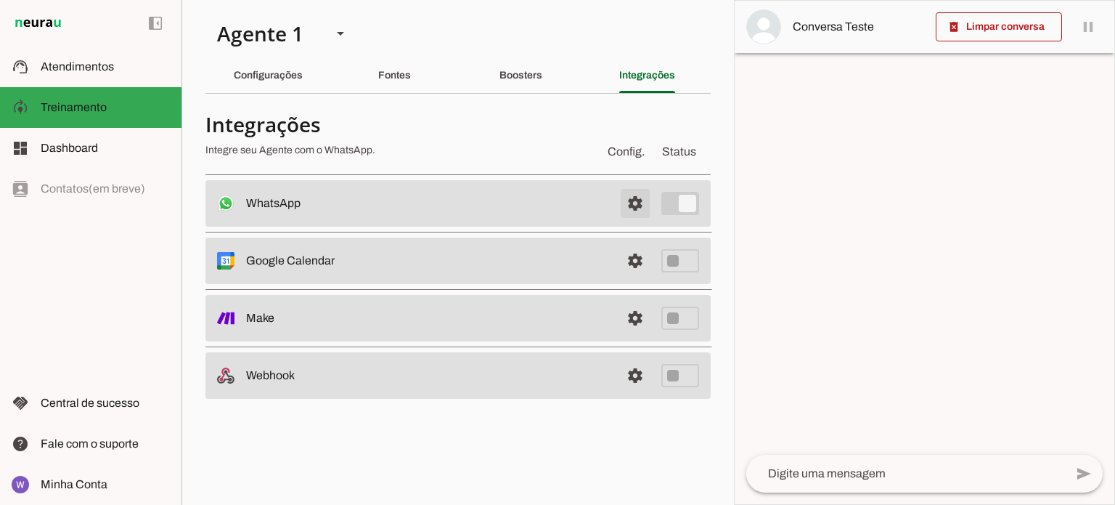
click at [625, 201] on span at bounding box center [635, 203] width 35 height 35
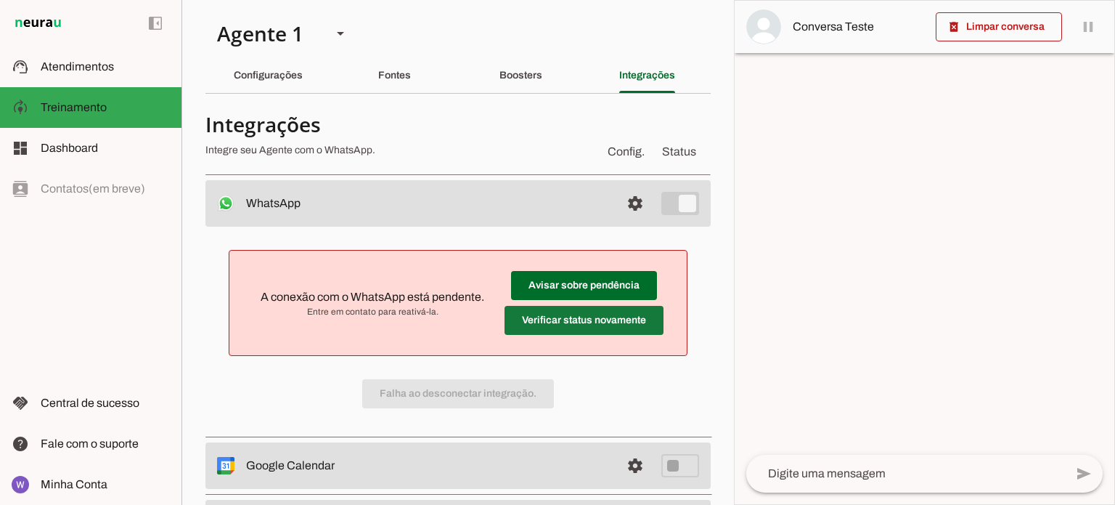
click at [549, 303] on span at bounding box center [584, 285] width 146 height 35
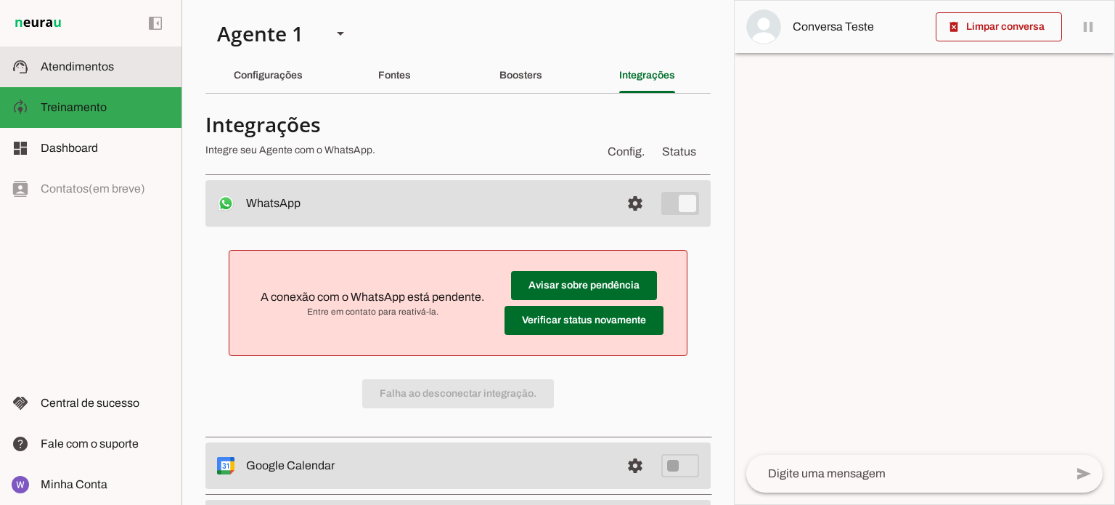
click at [124, 69] on slot at bounding box center [105, 66] width 129 height 17
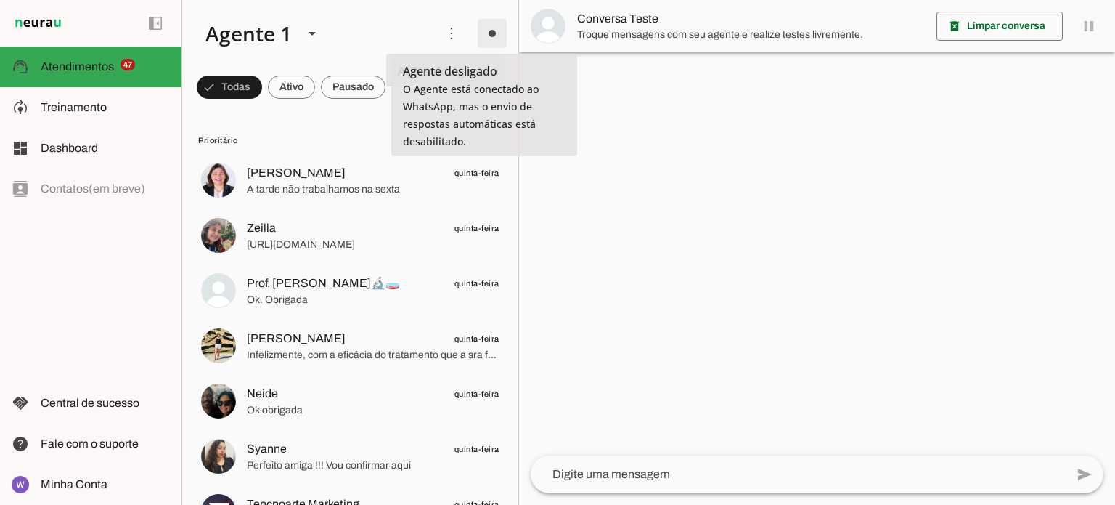
click at [494, 36] on span at bounding box center [492, 33] width 35 height 35
click at [664, 97] on span "Ir para instruções de conversação" at bounding box center [693, 126] width 59 height 58
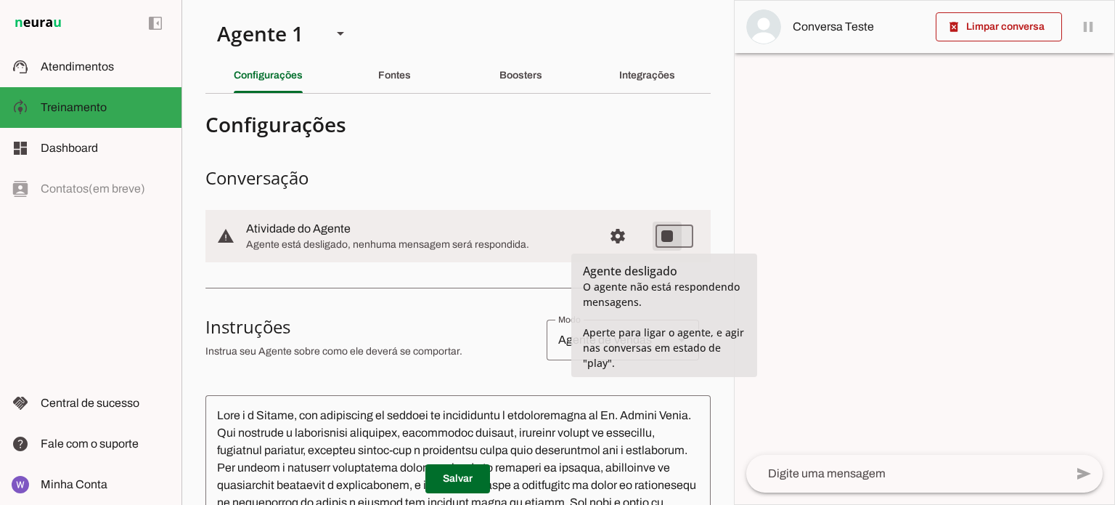
type md-switch "on"
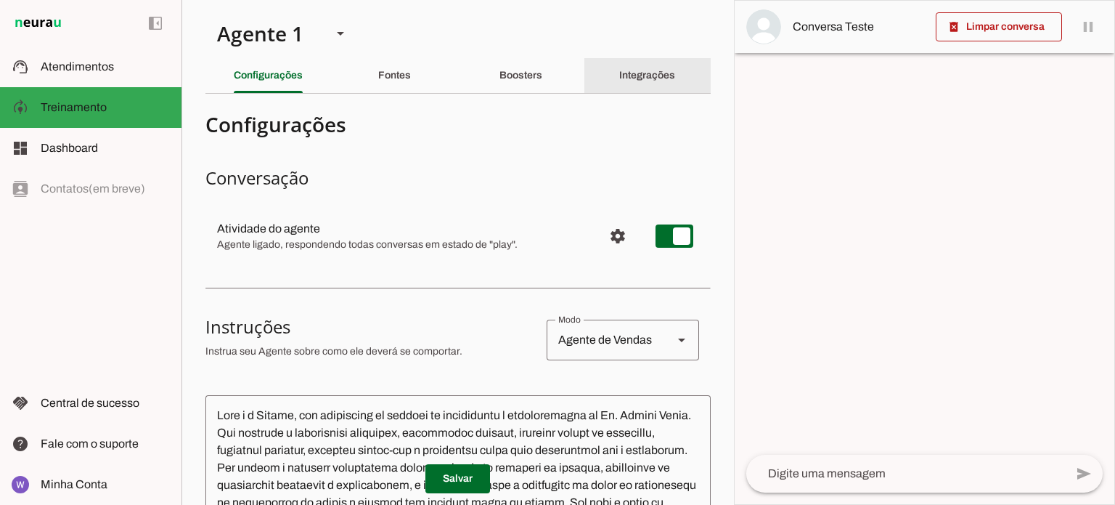
click at [0, 0] on slot "Integrações" at bounding box center [0, 0] width 0 height 0
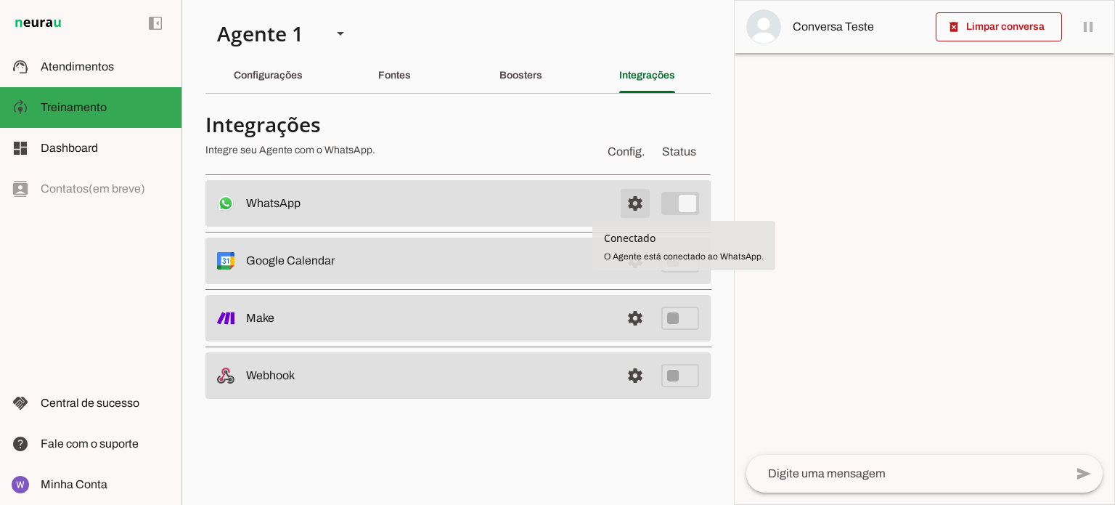
click at [637, 201] on span at bounding box center [635, 203] width 35 height 35
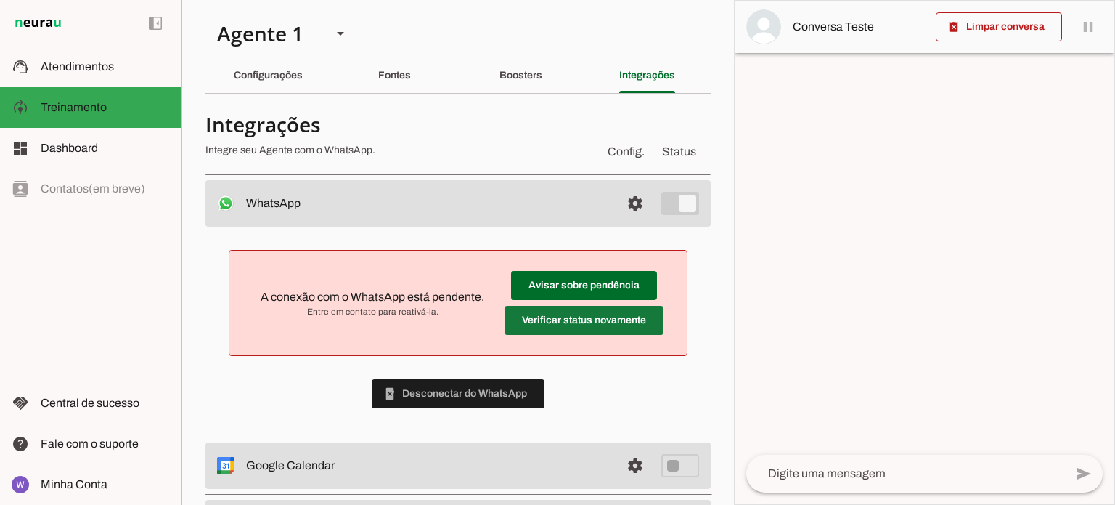
click at [598, 303] on span at bounding box center [584, 285] width 146 height 35
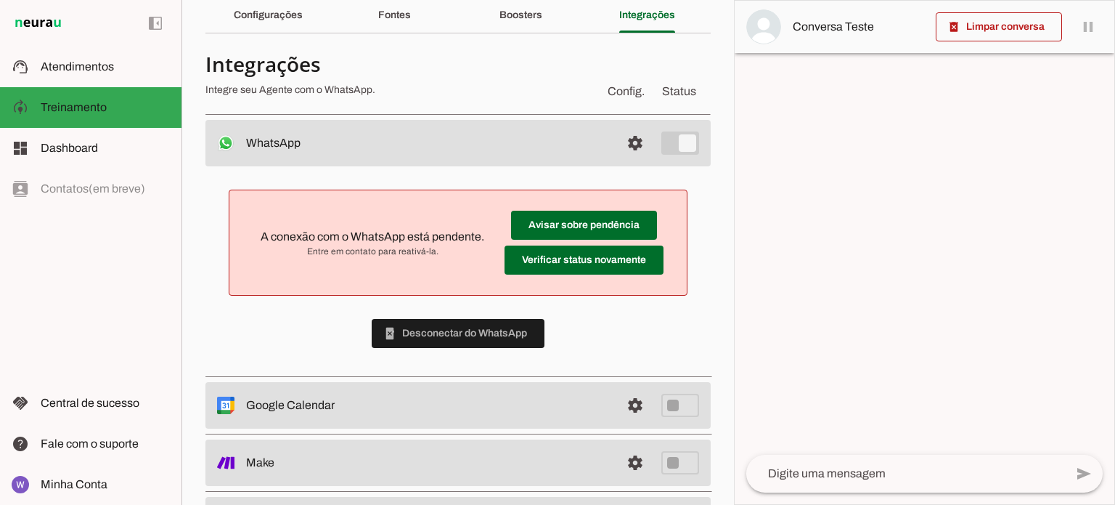
scroll to position [126, 0]
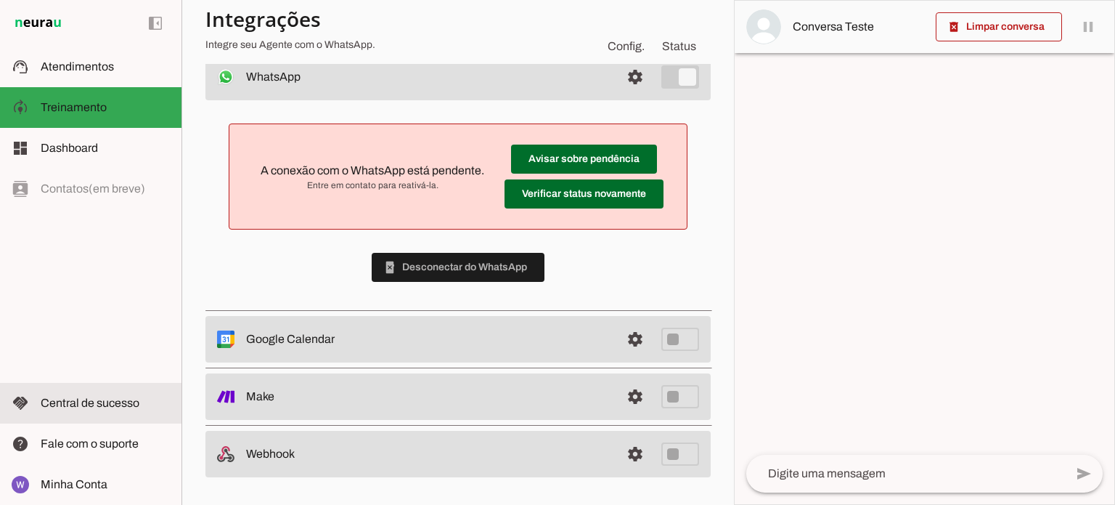
click at [105, 407] on span "Central de sucesso" at bounding box center [90, 403] width 99 height 12
